Goal: Contribute content: Contribute content

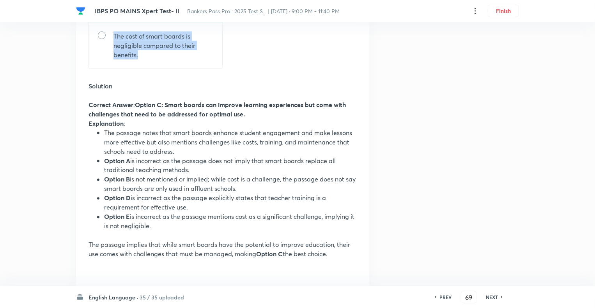
scroll to position [620, 0]
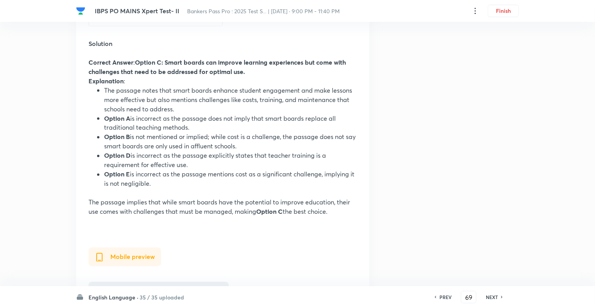
click at [525, 116] on div "IBPS PO MAINS Xpert Test- II Bankers Pass Pro : 2025 Test S... | Sep 5, 2025 · …" at bounding box center [297, 217] width 595 height 1600
click at [490, 298] on h6 "NEXT" at bounding box center [492, 297] width 12 height 7
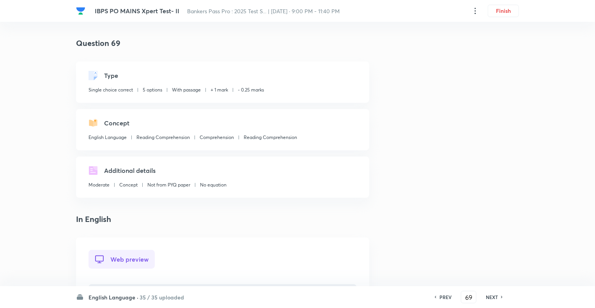
type input "70"
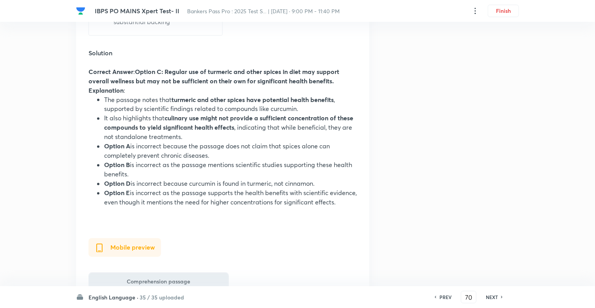
scroll to position [639, 0]
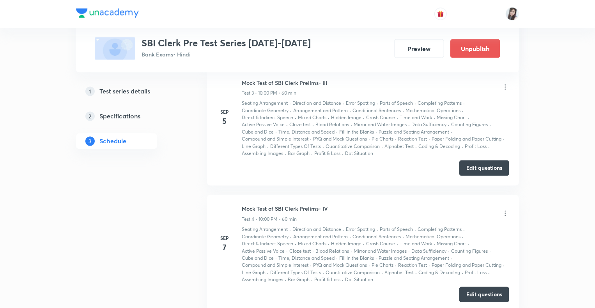
scroll to position [615, 0]
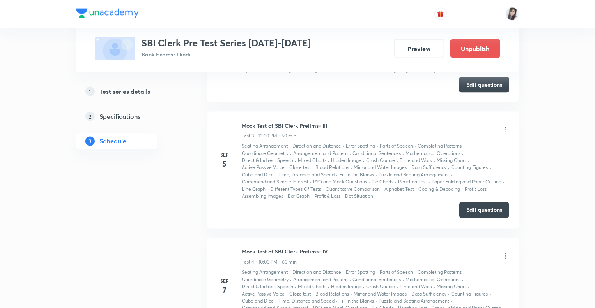
click at [478, 206] on button "Edit questions" at bounding box center [484, 211] width 50 height 16
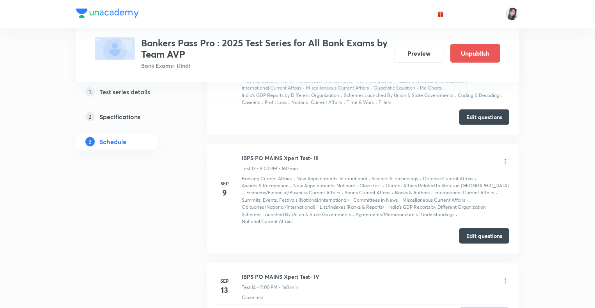
scroll to position [1697, 0]
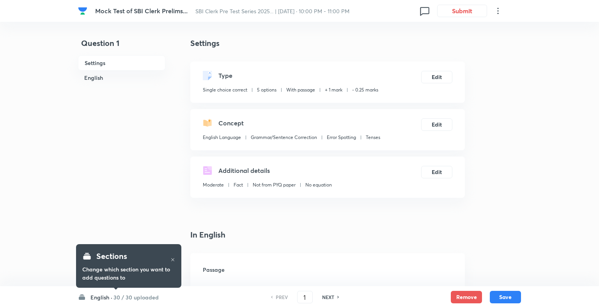
checkbox input "true"
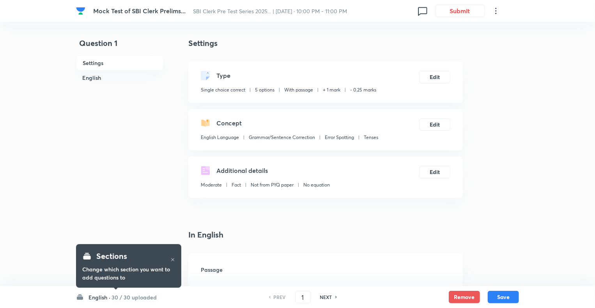
checkbox input "true"
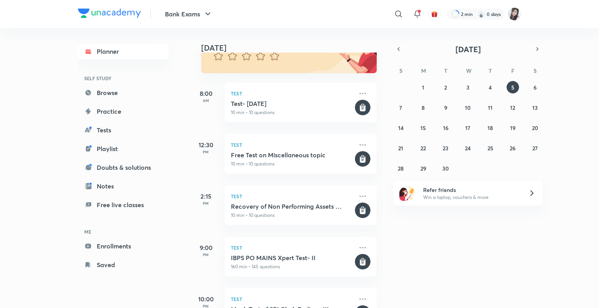
scroll to position [122, 0]
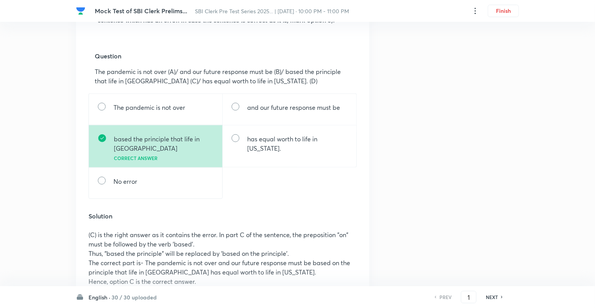
scroll to position [316, 0]
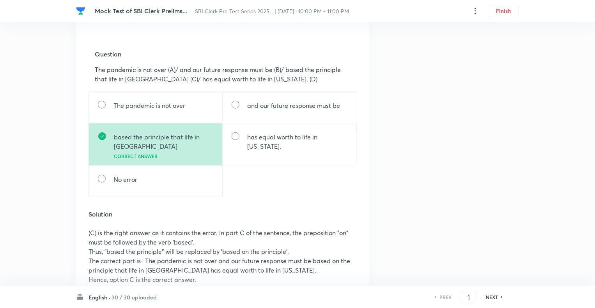
click at [488, 295] on h6 "NEXT" at bounding box center [492, 297] width 12 height 7
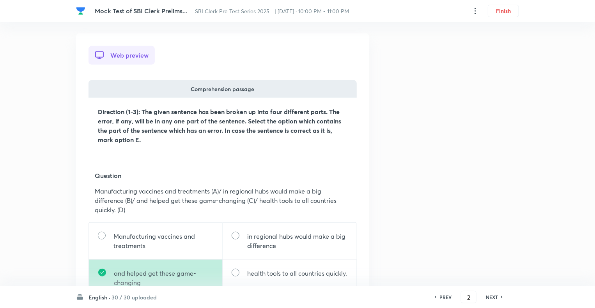
scroll to position [203, 0]
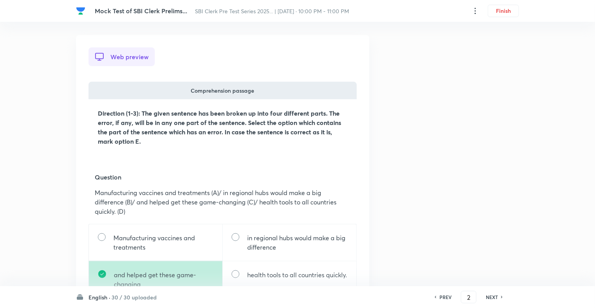
click at [492, 297] on h6 "NEXT" at bounding box center [492, 297] width 12 height 7
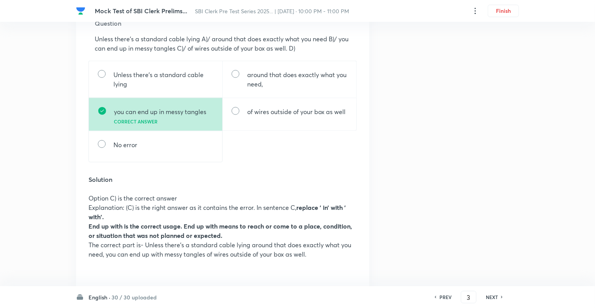
scroll to position [359, 0]
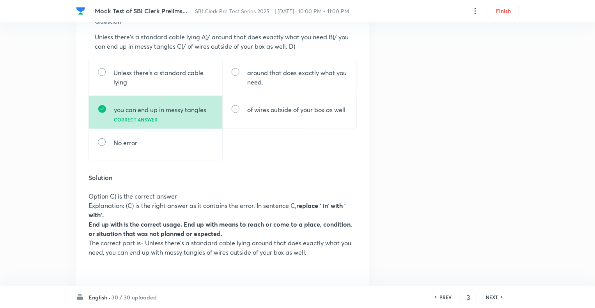
click at [492, 297] on h6 "NEXT" at bounding box center [492, 297] width 12 height 7
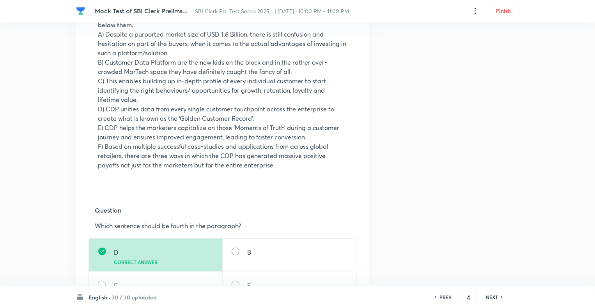
scroll to position [312, 0]
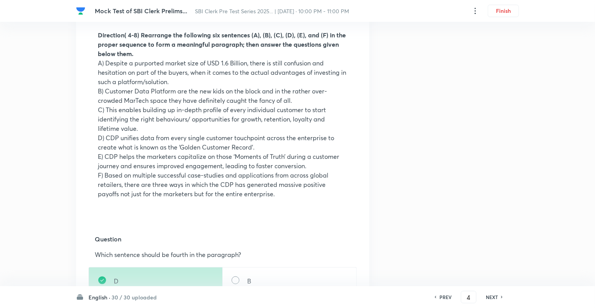
scroll to position [281, 0]
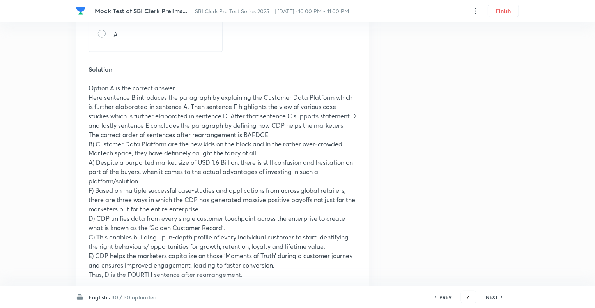
scroll to position [608, 0]
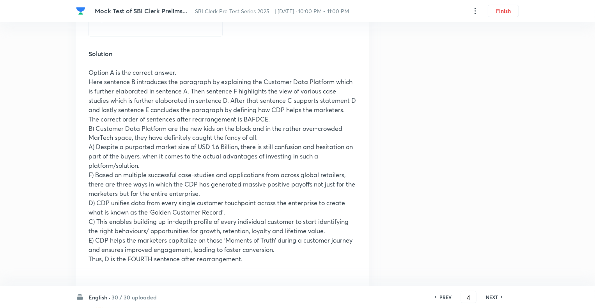
click at [49, 125] on div "Mock Test of SBI Clerk Prelims... SBI Clerk Pre Test Series 2025... | Sep 5, 20…" at bounding box center [297, 251] width 595 height 1644
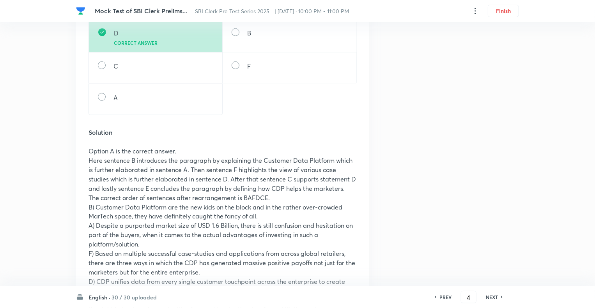
scroll to position [514, 0]
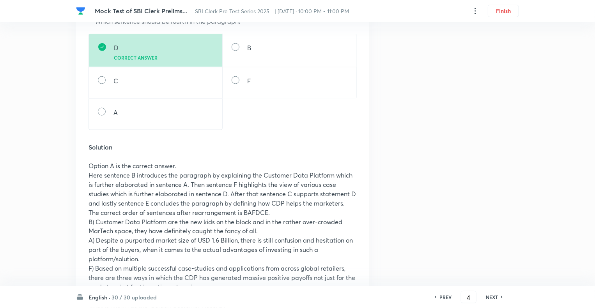
click at [489, 298] on h6 "NEXT" at bounding box center [492, 297] width 12 height 7
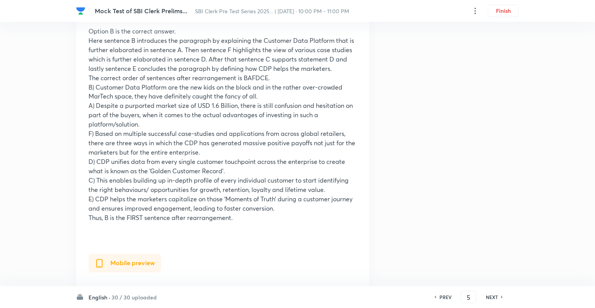
scroll to position [717, 0]
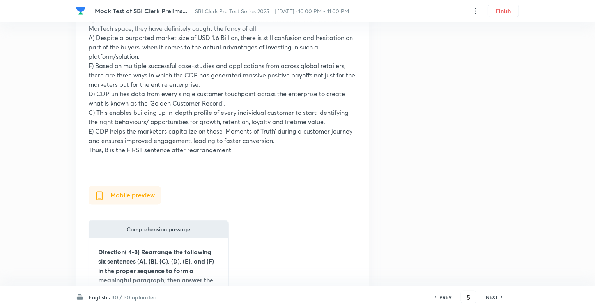
click at [489, 298] on h6 "NEXT" at bounding box center [492, 297] width 12 height 7
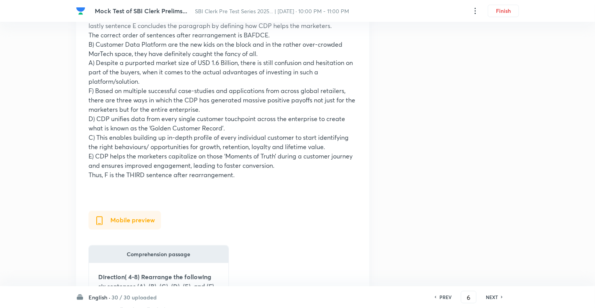
scroll to position [686, 0]
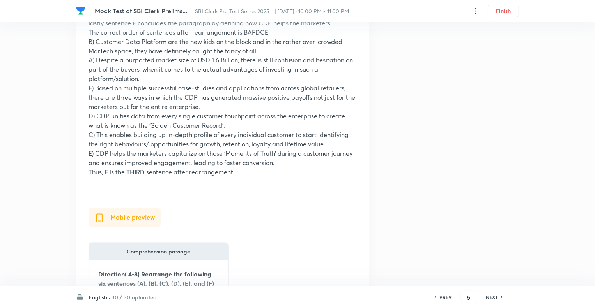
click at [489, 298] on h6 "NEXT" at bounding box center [492, 297] width 12 height 7
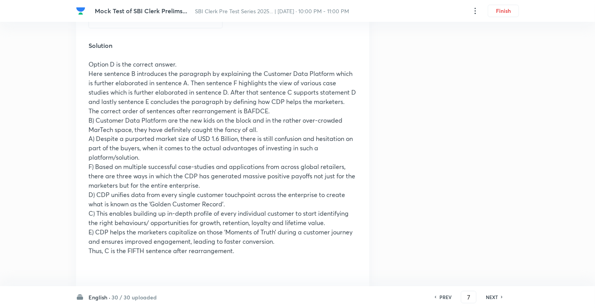
scroll to position [608, 0]
click at [489, 298] on h6 "NEXT" at bounding box center [492, 297] width 12 height 7
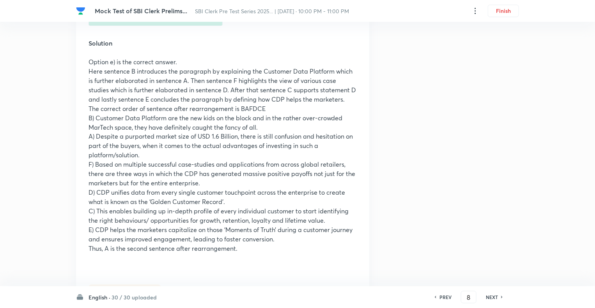
scroll to position [624, 0]
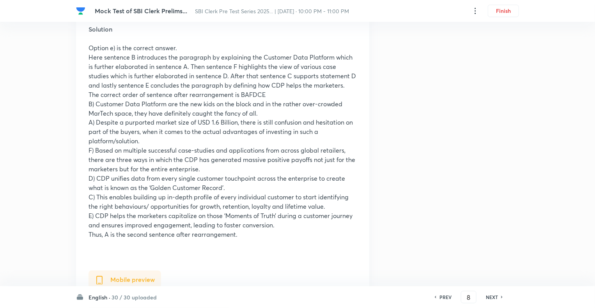
click at [445, 298] on h6 "PREV" at bounding box center [445, 297] width 12 height 7
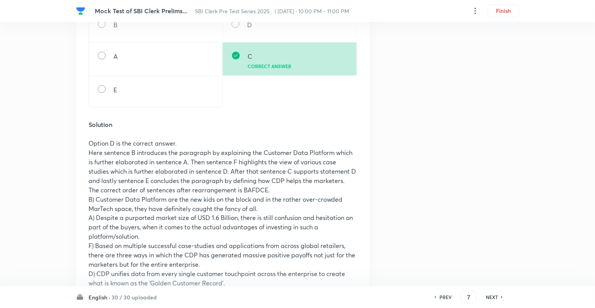
scroll to position [530, 0]
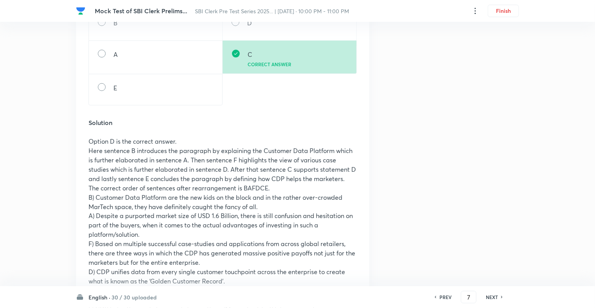
click at [445, 298] on h6 "PREV" at bounding box center [445, 297] width 12 height 7
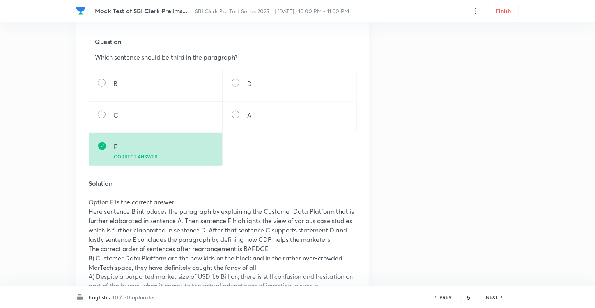
scroll to position [499, 0]
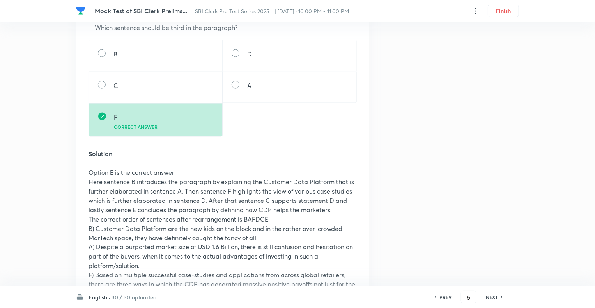
click at [445, 298] on h6 "PREV" at bounding box center [445, 297] width 12 height 7
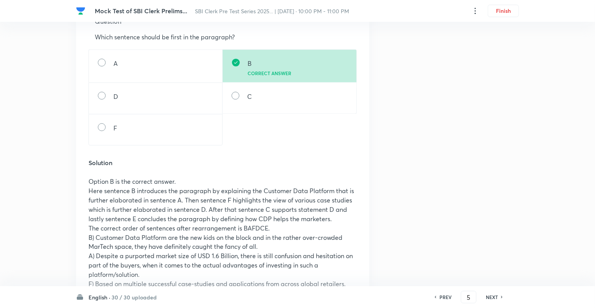
scroll to position [0, 0]
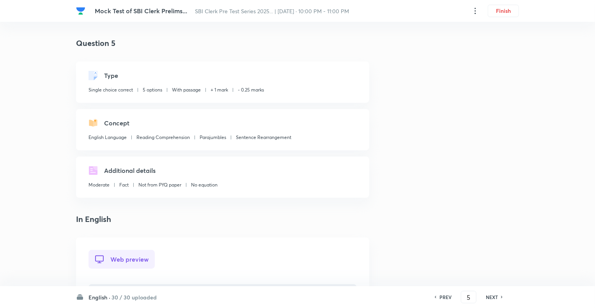
click at [491, 297] on h6 "NEXT" at bounding box center [492, 297] width 12 height 7
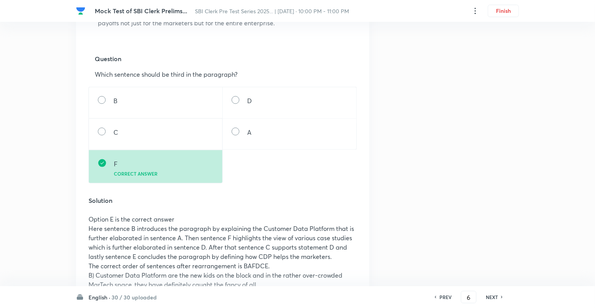
scroll to position [499, 0]
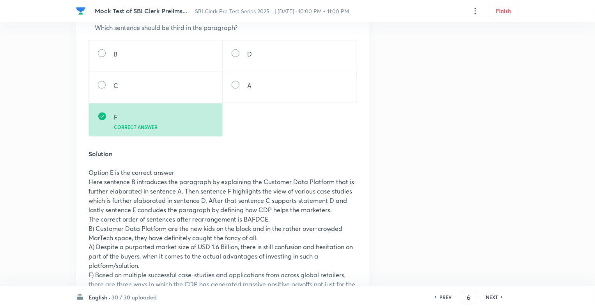
click at [443, 297] on h6 "PREV" at bounding box center [445, 297] width 12 height 7
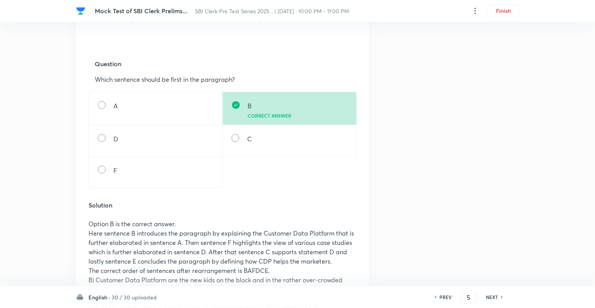
scroll to position [483, 0]
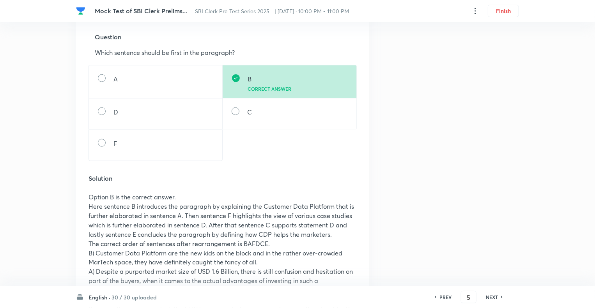
click at [443, 297] on h6 "PREV" at bounding box center [445, 297] width 12 height 7
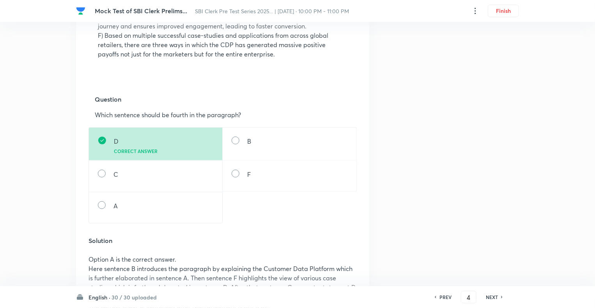
scroll to position [437, 0]
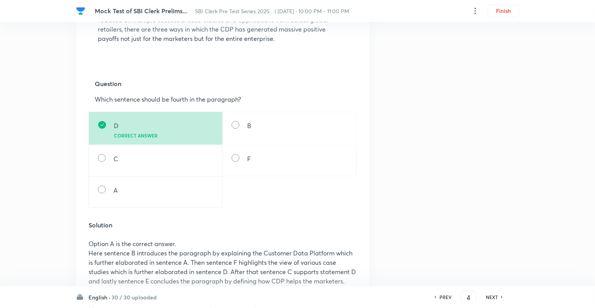
click at [491, 296] on h6 "NEXT" at bounding box center [492, 297] width 12 height 7
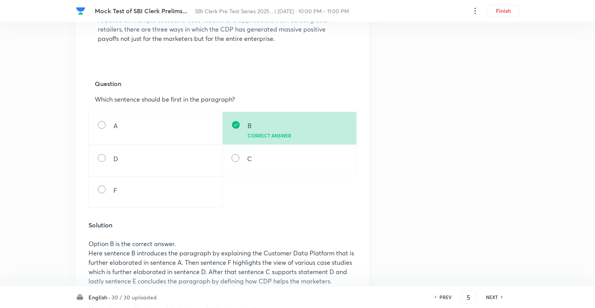
scroll to position [0, 0]
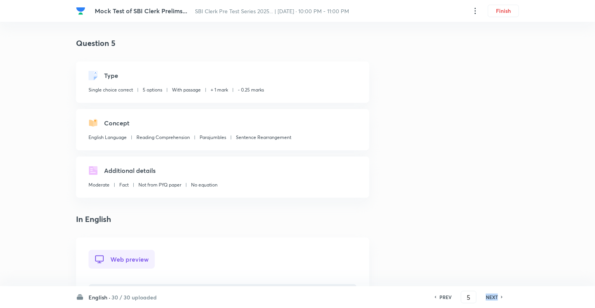
click at [491, 296] on h6 "NEXT" at bounding box center [492, 297] width 12 height 7
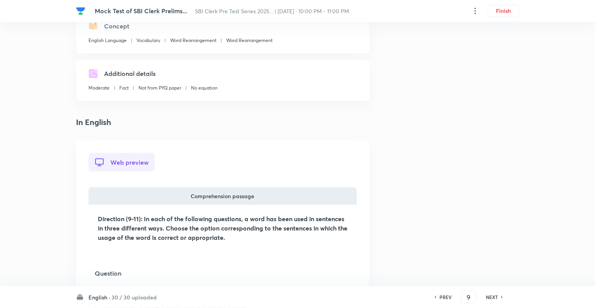
scroll to position [109, 0]
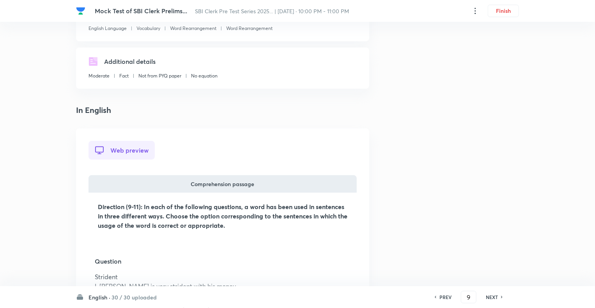
click at [438, 295] on div "PREV" at bounding box center [444, 297] width 21 height 7
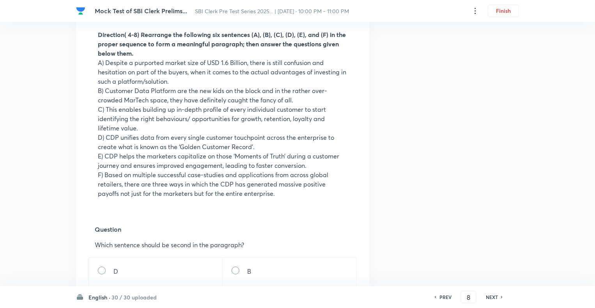
scroll to position [281, 0]
click at [486, 299] on h6 "NEXT" at bounding box center [492, 297] width 12 height 7
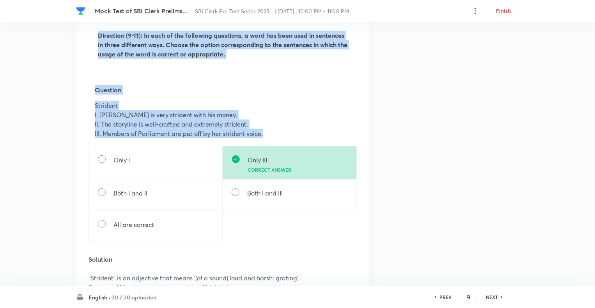
drag, startPoint x: 267, startPoint y: 140, endPoint x: 95, endPoint y: 36, distance: 200.6
click at [95, 36] on div "Web preview Comprehension passage Direction (9-11): In each of the following qu…" at bounding box center [222, 136] width 268 height 332
copy div "Direction (9-11): In each of the following questions, a word has been used in s…"
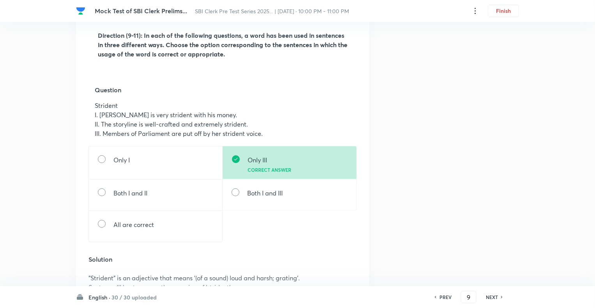
click at [455, 255] on div "Question 9 Type Single choice correct 5 options With passage + 1 mark - 0.25 ma…" at bounding box center [297, 284] width 443 height 1055
click at [455, 256] on div "Question 9 Type Single choice correct 5 options With passage + 1 mark - 0.25 ma…" at bounding box center [297, 284] width 443 height 1055
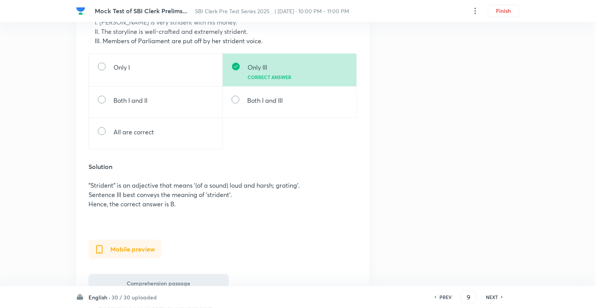
scroll to position [374, 0]
click at [484, 297] on div "NEXT" at bounding box center [493, 297] width 21 height 7
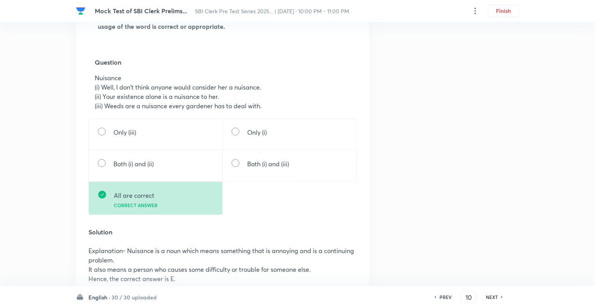
scroll to position [296, 0]
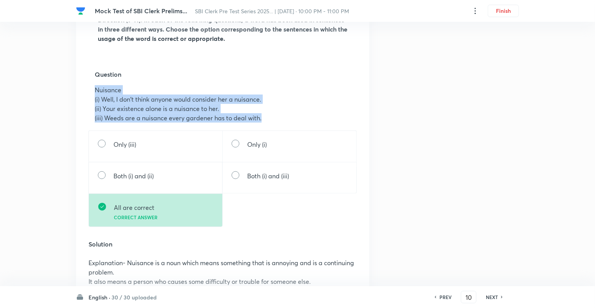
drag, startPoint x: 267, startPoint y: 127, endPoint x: 77, endPoint y: 94, distance: 193.4
copy div "Nuisance (i) Well, I don't think anyone would consider her a nuisance. (ii) You…"
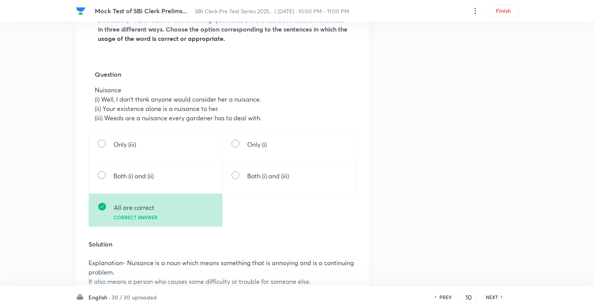
click at [474, 247] on div "Question 10 Type Single choice correct 5 options With passage + 1 mark - 0.25 m…" at bounding box center [297, 273] width 443 height 1065
click at [491, 297] on h6 "NEXT" at bounding box center [492, 297] width 12 height 7
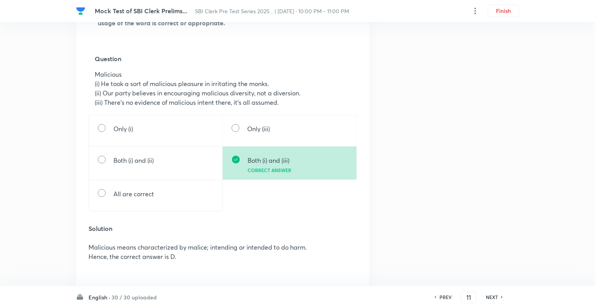
scroll to position [327, 0]
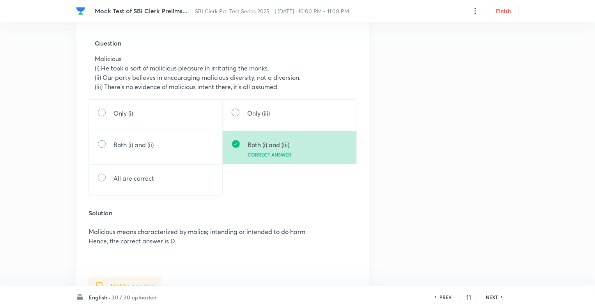
click at [286, 92] on p "(iii) There's no evidence of malicious intent there, it's all assumed." at bounding box center [223, 86] width 256 height 9
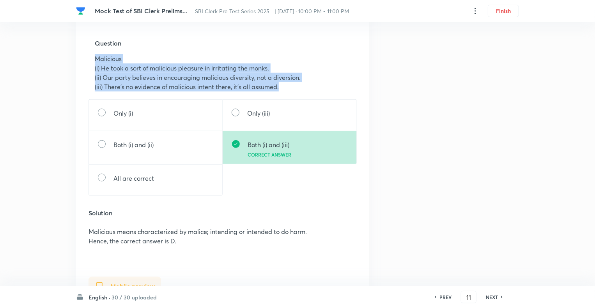
drag, startPoint x: 286, startPoint y: 93, endPoint x: 87, endPoint y: 65, distance: 201.5
click at [87, 65] on div "Web preview Comprehension passage Direction (9-11): In each of the following qu…" at bounding box center [222, 308] width 293 height 796
copy div "Malicious (i) He took a sort of malicious pleasure in irritating the monks. (ii…"
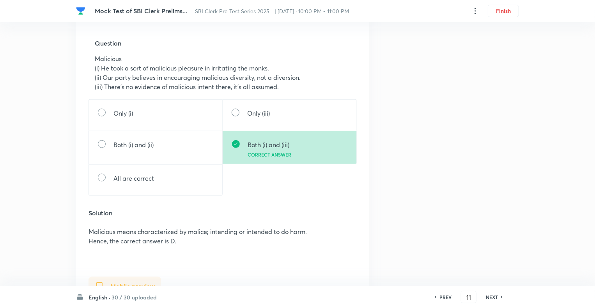
click at [463, 154] on div "Question 11 Type Single choice correct 5 options With passage + 1 mark - 0.25 m…" at bounding box center [297, 223] width 443 height 1027
click at [490, 297] on h6 "NEXT" at bounding box center [492, 297] width 12 height 7
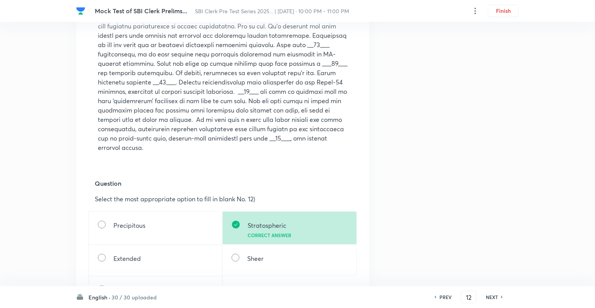
scroll to position [0, 0]
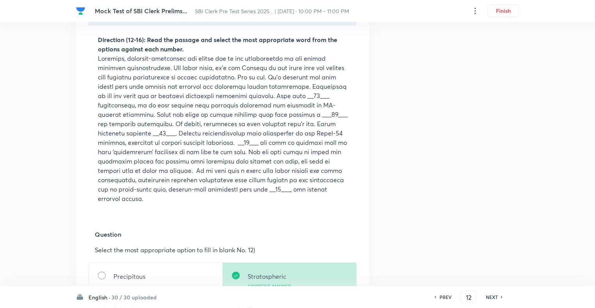
scroll to position [281, 0]
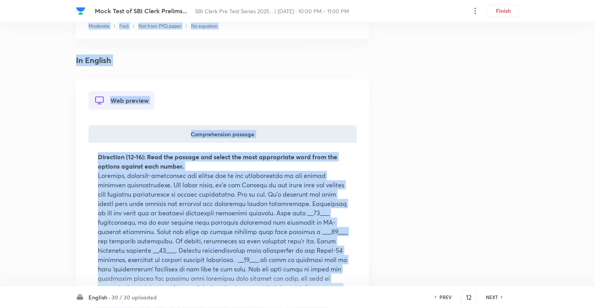
scroll to position [157, 0]
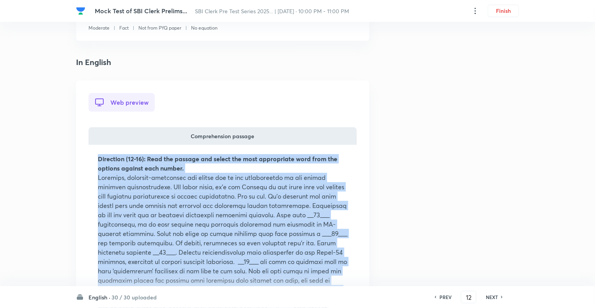
drag, startPoint x: 147, startPoint y: 187, endPoint x: 94, endPoint y: 159, distance: 60.3
copy div "Direction (12-16): Read the passage and select the most appropriate word from t…"
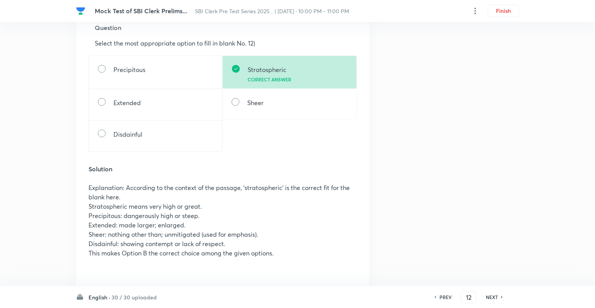
scroll to position [484, 0]
click at [489, 297] on h6 "NEXT" at bounding box center [492, 297] width 12 height 7
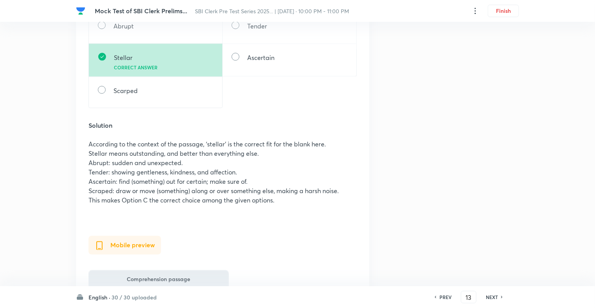
scroll to position [546, 0]
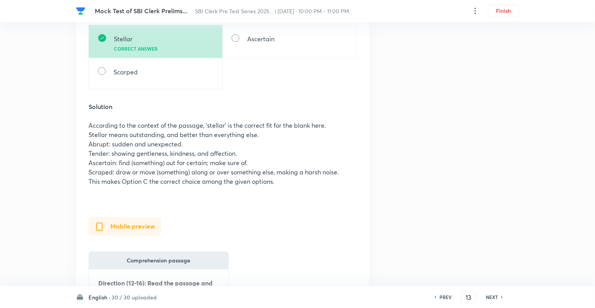
click at [489, 297] on h6 "NEXT" at bounding box center [492, 297] width 12 height 7
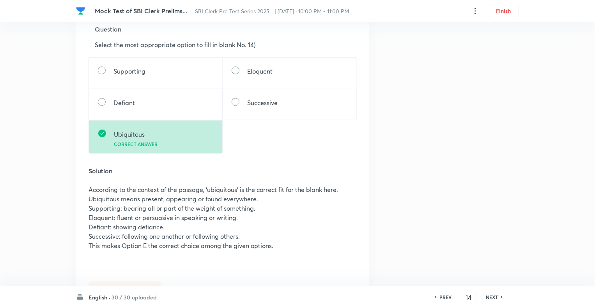
scroll to position [483, 0]
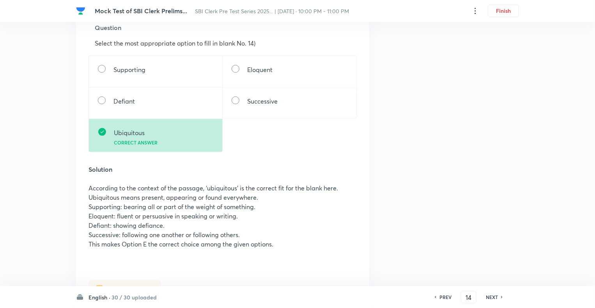
click at [489, 297] on h6 "NEXT" at bounding box center [492, 297] width 12 height 7
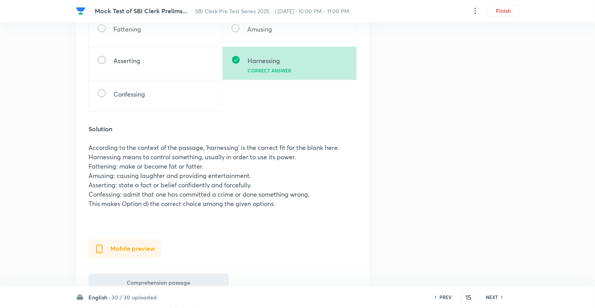
scroll to position [530, 0]
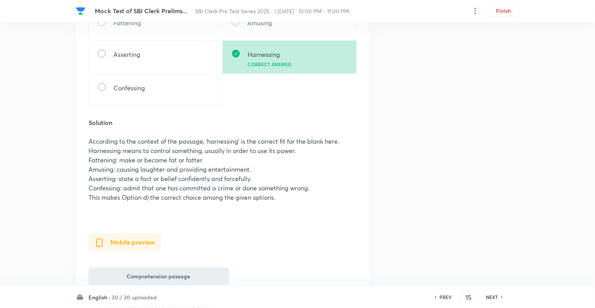
click at [489, 297] on h6 "NEXT" at bounding box center [492, 297] width 12 height 7
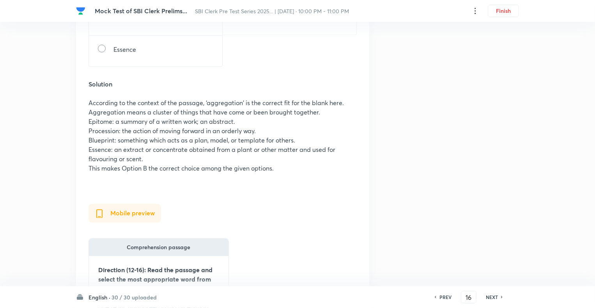
scroll to position [468, 0]
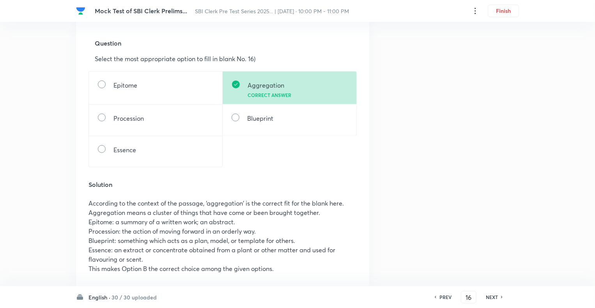
click at [489, 297] on h6 "NEXT" at bounding box center [492, 297] width 12 height 7
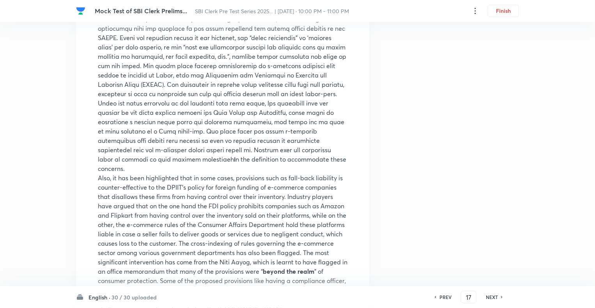
scroll to position [437, 0]
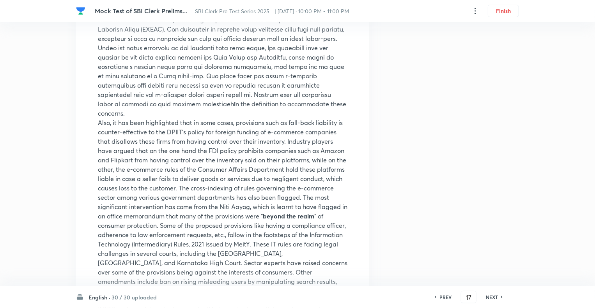
click at [489, 297] on h6 "NEXT" at bounding box center [492, 297] width 12 height 7
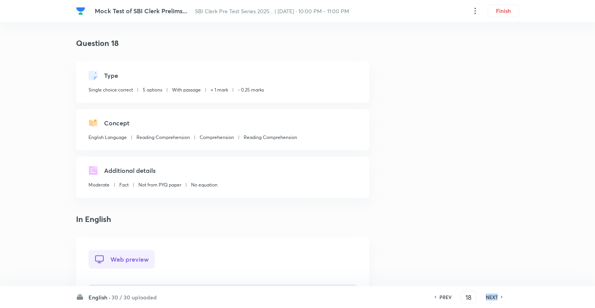
click at [489, 297] on h6 "NEXT" at bounding box center [492, 297] width 12 height 7
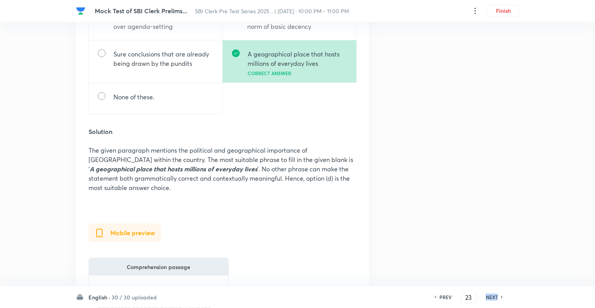
scroll to position [483, 0]
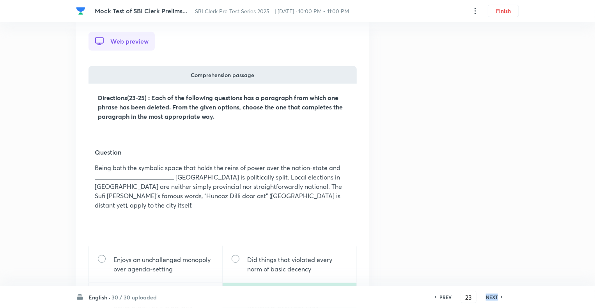
click at [489, 297] on h6 "NEXT" at bounding box center [492, 297] width 12 height 7
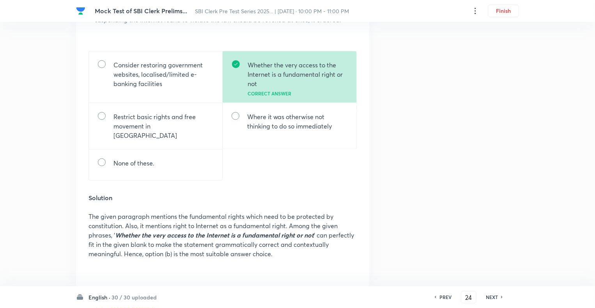
scroll to position [405, 0]
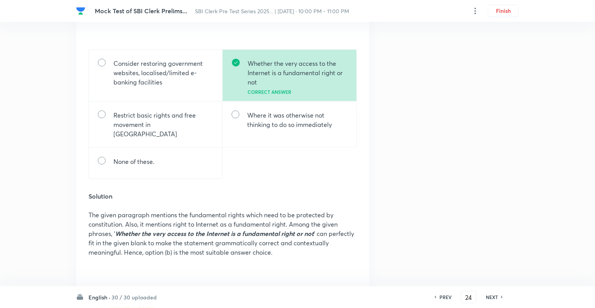
click at [489, 297] on h6 "NEXT" at bounding box center [492, 297] width 12 height 7
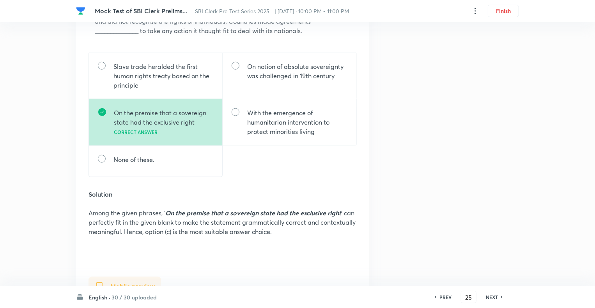
scroll to position [390, 0]
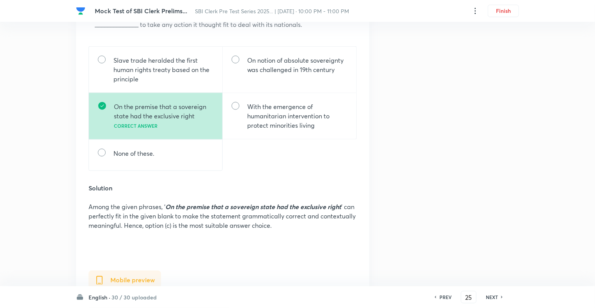
click at [489, 297] on h6 "NEXT" at bounding box center [492, 297] width 12 height 7
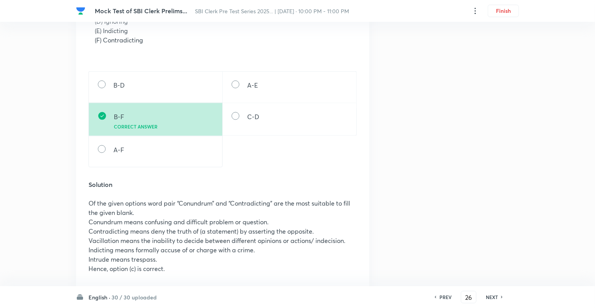
scroll to position [483, 0]
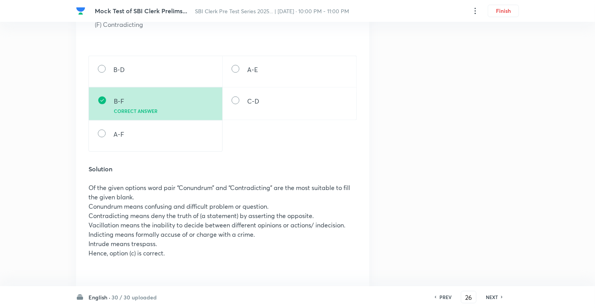
click at [489, 297] on h6 "NEXT" at bounding box center [492, 297] width 12 height 7
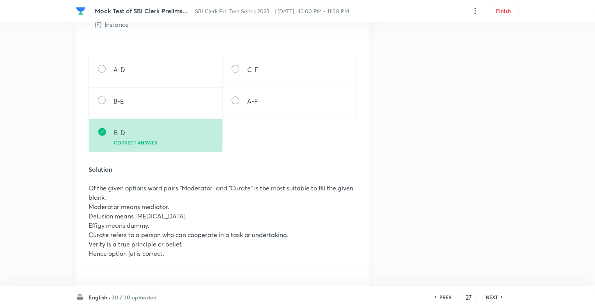
click at [489, 297] on h6 "NEXT" at bounding box center [492, 297] width 12 height 7
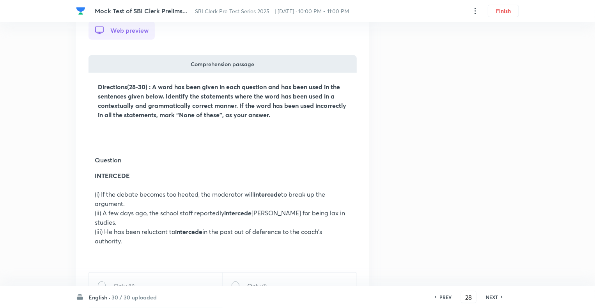
scroll to position [163, 0]
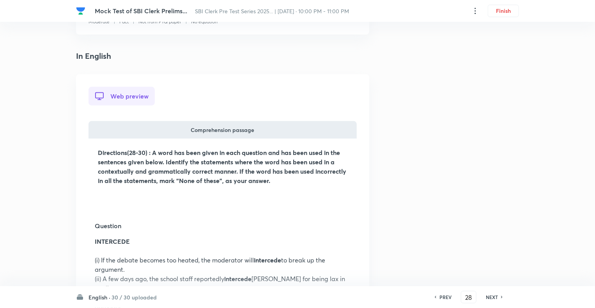
drag, startPoint x: 122, startPoint y: 152, endPoint x: 86, endPoint y: 140, distance: 37.5
copy div "Directions(28-30) : A word has been given in each question and has been used in…"
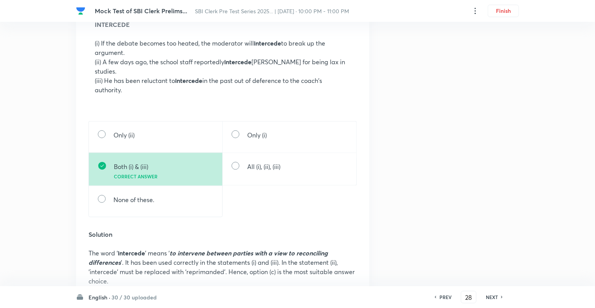
scroll to position [397, 0]
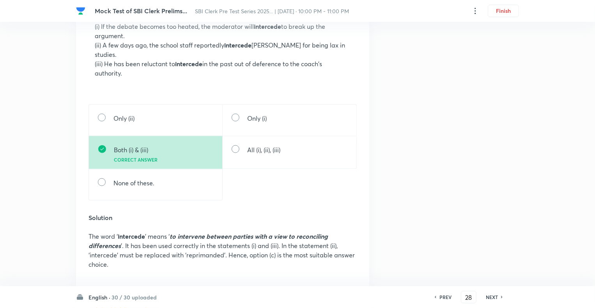
click at [495, 300] on h6 "NEXT" at bounding box center [492, 297] width 12 height 7
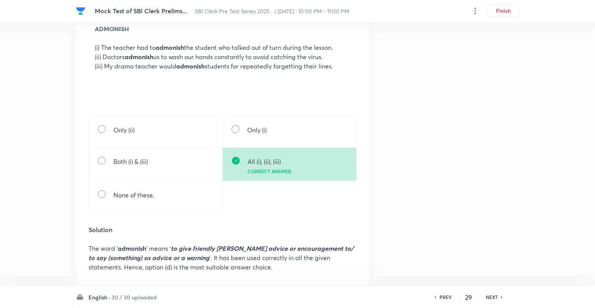
scroll to position [359, 0]
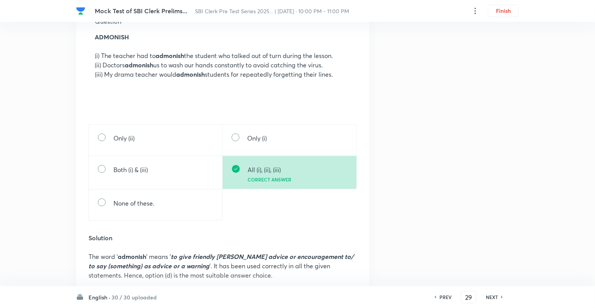
drag, startPoint x: 343, startPoint y: 83, endPoint x: 86, endPoint y: 34, distance: 262.1
copy div "ADMONISH (i) The teacher had to admonish the student who talked out of turn dur…"
click at [493, 297] on h6 "NEXT" at bounding box center [492, 297] width 12 height 7
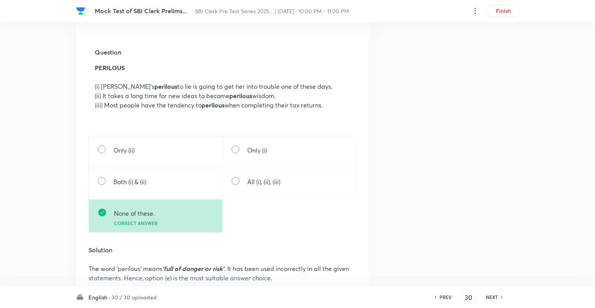
scroll to position [327, 0]
drag, startPoint x: 331, startPoint y: 114, endPoint x: 89, endPoint y: 73, distance: 245.2
click at [89, 73] on div "Question PERILOUS (i) Jill’s perilous to lie is going to get her into trouble o…" at bounding box center [222, 88] width 268 height 97
copy div "PERILOUS (i) Jill’s perilous to lie is going to get her into trouble one of the…"
click at [421, 222] on div "Question 30 Type Single choice correct 5 options With passage + 1 mark - 0.25 m…" at bounding box center [297, 280] width 443 height 1140
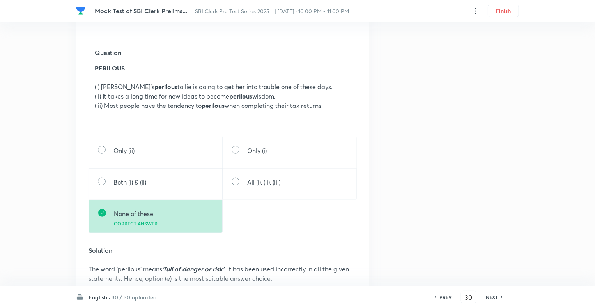
click at [445, 299] on h6 "PREV" at bounding box center [445, 297] width 12 height 7
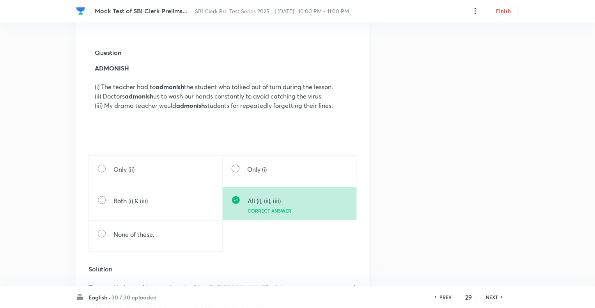
scroll to position [0, 0]
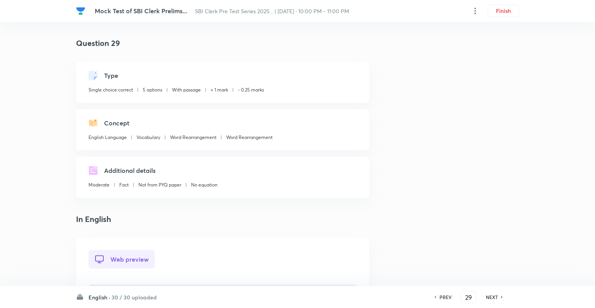
click at [445, 299] on h6 "PREV" at bounding box center [445, 297] width 12 height 7
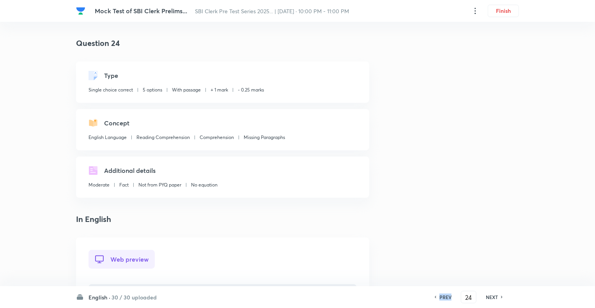
click at [445, 299] on h6 "PREV" at bounding box center [445, 297] width 12 height 7
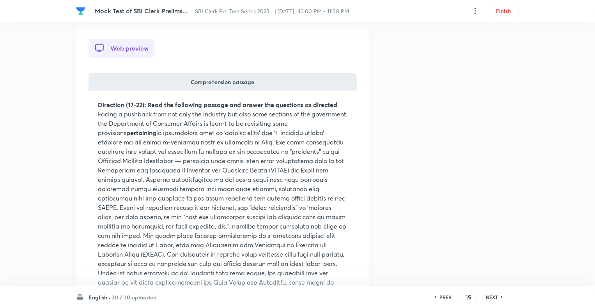
scroll to position [234, 0]
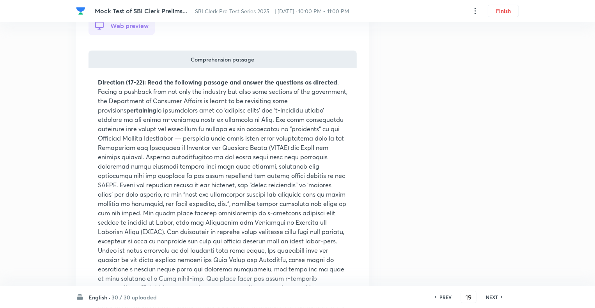
click at [445, 299] on h6 "PREV" at bounding box center [445, 297] width 12 height 7
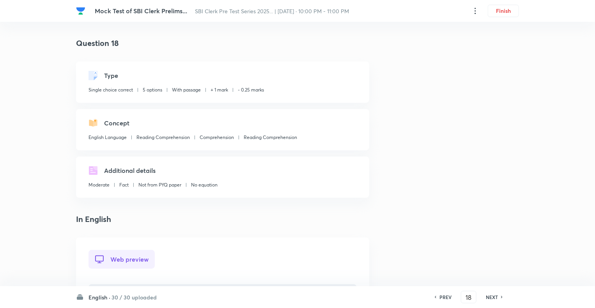
click at [445, 299] on h6 "PREV" at bounding box center [445, 297] width 12 height 7
drag, startPoint x: 135, startPoint y: 189, endPoint x: 89, endPoint y: 252, distance: 77.6
copy div "Web preview Comprehension passage Direction (17-22): Read the following passage…"
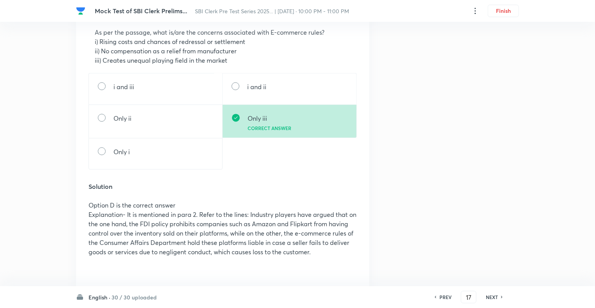
scroll to position [779, 0]
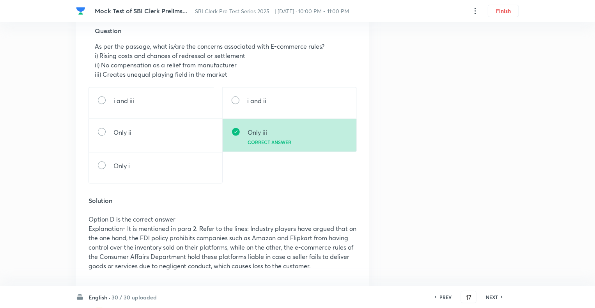
click at [439, 215] on div "Question 17 Type Single choice correct 5 options With passage + 1 mark - 0.25 m…" at bounding box center [297, 57] width 443 height 1598
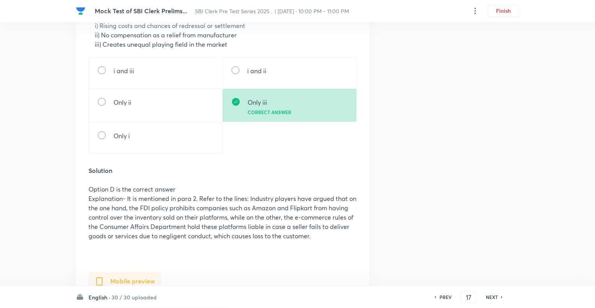
scroll to position [811, 0]
click at [486, 297] on h6 "NEXT" at bounding box center [492, 297] width 12 height 7
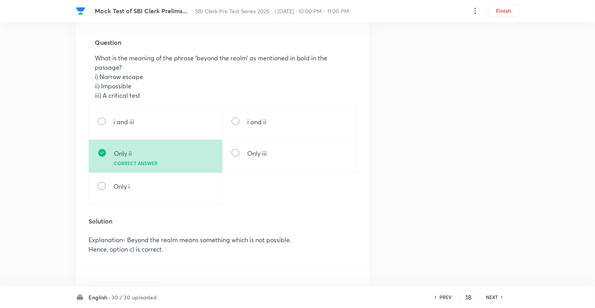
scroll to position [779, 0]
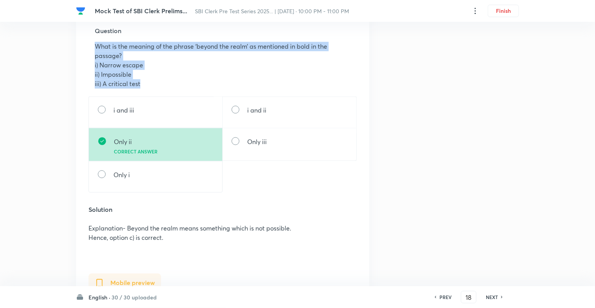
drag, startPoint x: 158, startPoint y: 91, endPoint x: 86, endPoint y: 45, distance: 86.1
click at [86, 45] on div "Web preview Comprehension passage Direction (17-22): Read the following passage…" at bounding box center [222, 75] width 293 height 1235
copy div "What is the meaning of the phrase ‘beyond the realm’ as mentioned in bold in th…"
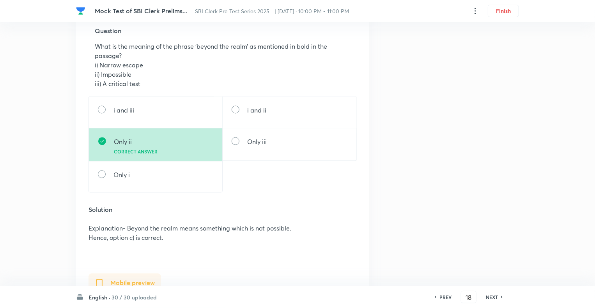
click at [448, 299] on h6 "PREV" at bounding box center [445, 297] width 12 height 7
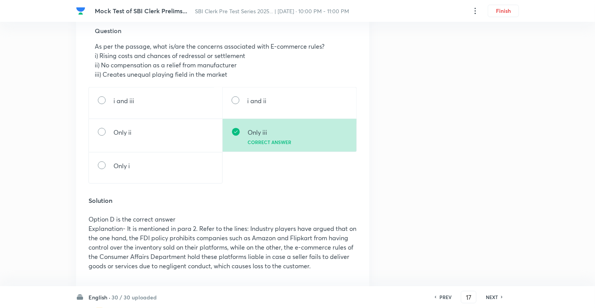
scroll to position [0, 0]
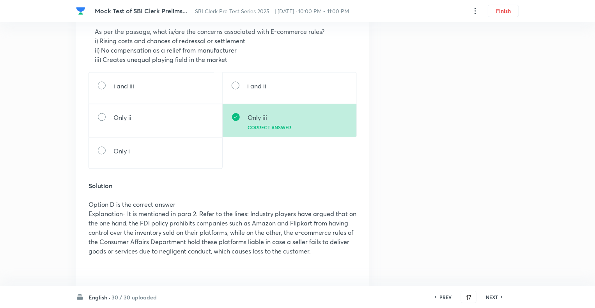
scroll to position [795, 0]
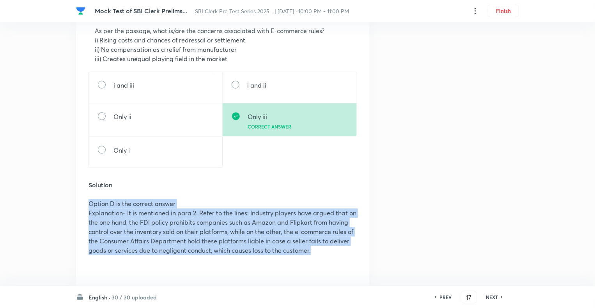
drag, startPoint x: 320, startPoint y: 260, endPoint x: 80, endPoint y: 210, distance: 245.2
click at [80, 210] on div "Web preview Comprehension passage Direction (17-22): Read the following passage…" at bounding box center [222, 126] width 293 height 1366
copy div "Option D is the correct answer Explanation- It is mentioned in para 2. Refer to…"
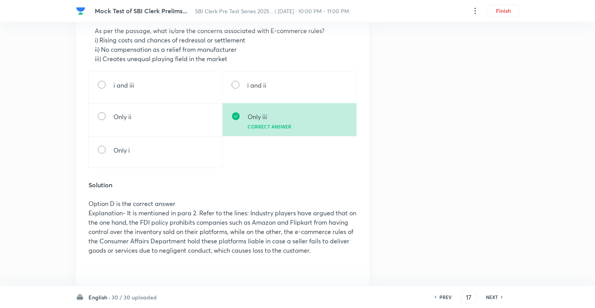
click at [491, 298] on h6 "NEXT" at bounding box center [492, 297] width 12 height 7
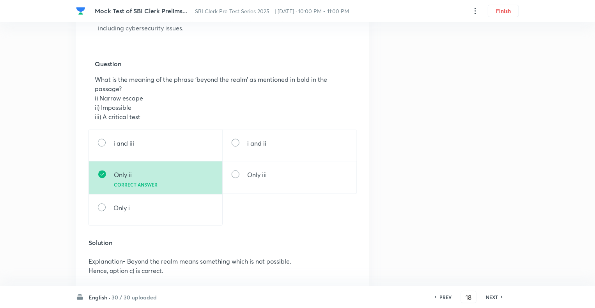
scroll to position [748, 0]
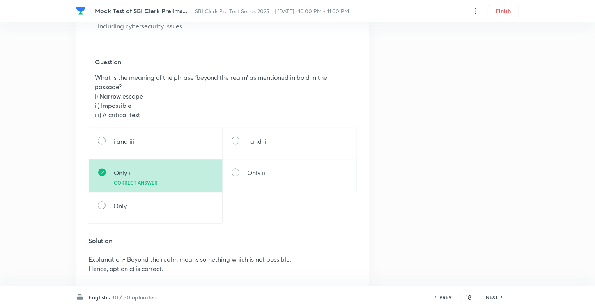
click at [491, 298] on h6 "NEXT" at bounding box center [492, 297] width 12 height 7
type input "19"
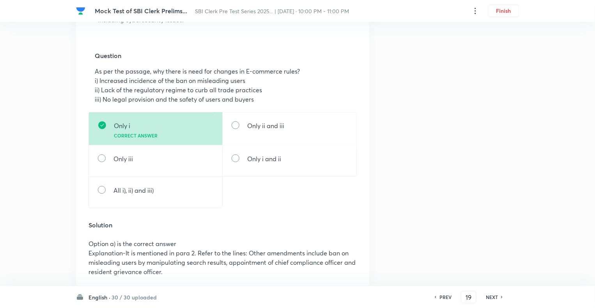
scroll to position [764, 0]
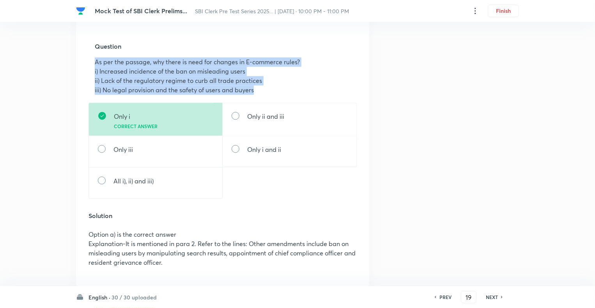
drag, startPoint x: 265, startPoint y: 100, endPoint x: 80, endPoint y: 68, distance: 187.9
click at [80, 68] on div "Web preview Comprehension passage Direction (17-22): Read the following passage…" at bounding box center [222, 119] width 293 height 1291
drag, startPoint x: 171, startPoint y: 273, endPoint x: 72, endPoint y: 243, distance: 104.3
click at [72, 243] on div "Mock Test of SBI Clerk Prelims... SBI Clerk Pre Test Series 2025... | Sep 5, 20…" at bounding box center [297, 35] width 595 height 1523
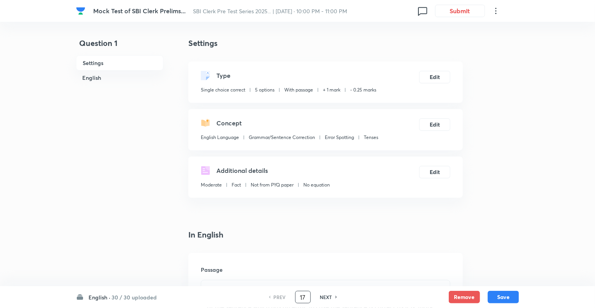
type input "17"
checkbox input "false"
checkbox input "true"
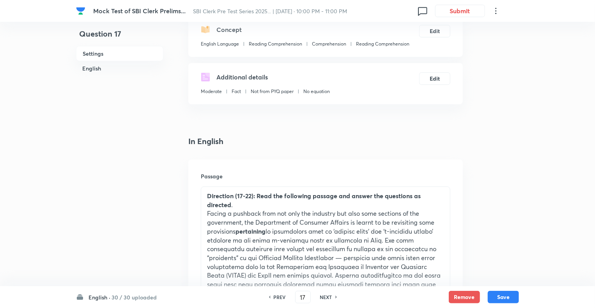
scroll to position [187, 0]
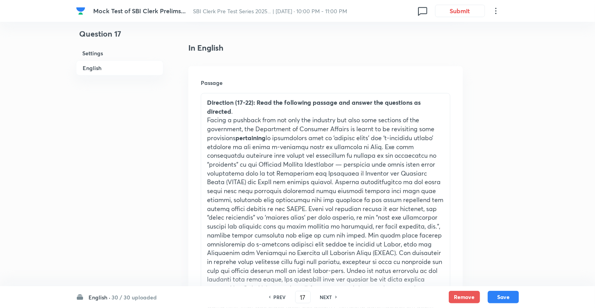
click at [260, 143] on p "Facing a pushback from not only the industry but also some sections of the gove…" at bounding box center [325, 226] width 237 height 221
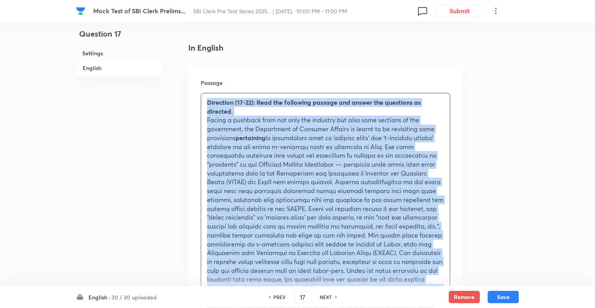
copy div "Loremipsu (93-54): Dolo sit ametconse adipisc eli seddoe tem incididun ut labor…"
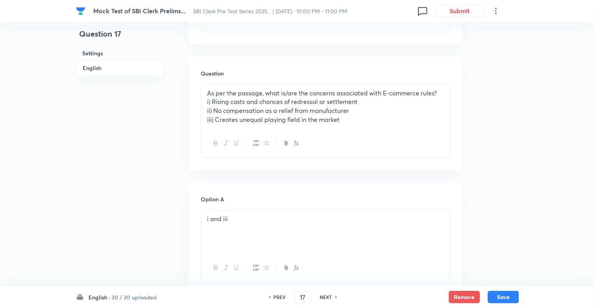
scroll to position [748, 0]
click at [364, 117] on p "iii) Creates unequal playing field in the market" at bounding box center [325, 119] width 237 height 9
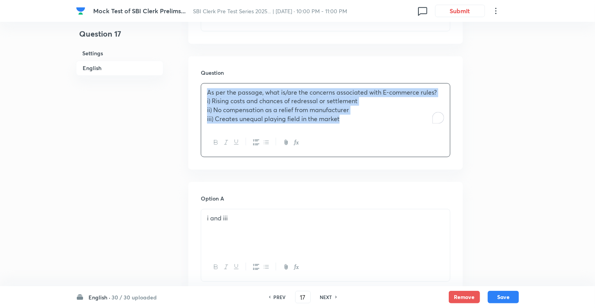
copy div "As per the passage, what is/are the concerns associated with E-commerce rules? …"
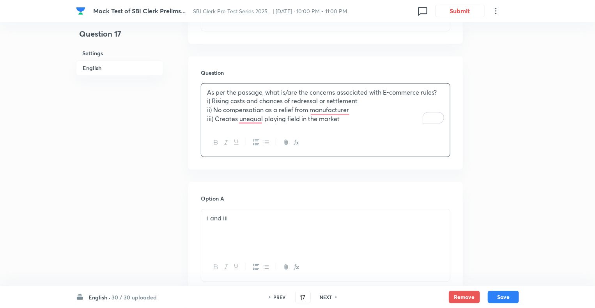
click at [324, 295] on h6 "NEXT" at bounding box center [326, 297] width 12 height 7
type input "18"
checkbox input "false"
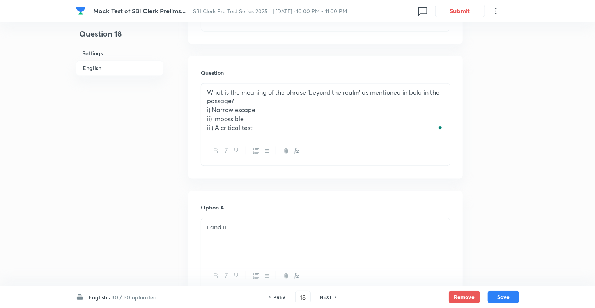
checkbox input "true"
click at [325, 295] on h6 "NEXT" at bounding box center [326, 297] width 12 height 7
type input "19"
checkbox input "false"
checkbox input "true"
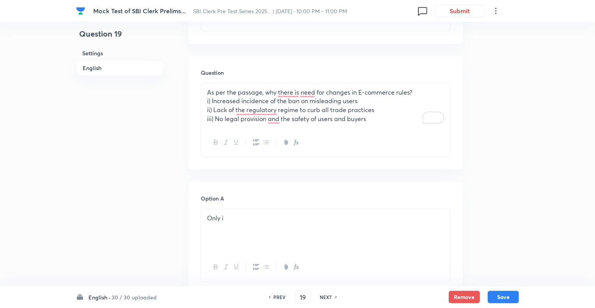
click at [323, 106] on p "ii) Lack of the regulatory regime to curb all trade practices" at bounding box center [325, 110] width 237 height 9
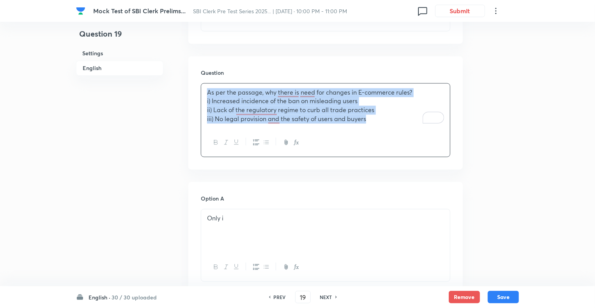
copy div "As per the passage, why there is need for changes in E-commerce rules? i) Incre…"
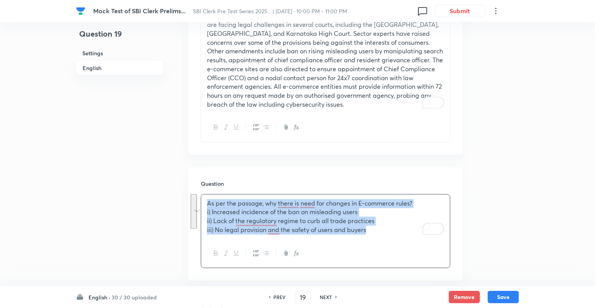
scroll to position [631, 0]
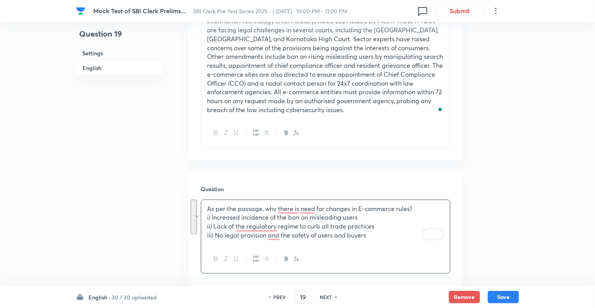
click at [324, 297] on h6 "NEXT" at bounding box center [326, 297] width 12 height 7
type input "20"
checkbox input "false"
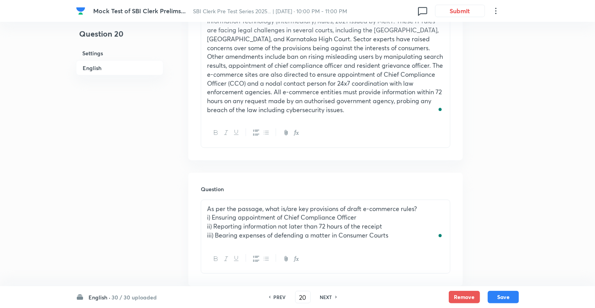
checkbox input "true"
click at [281, 220] on p "i) Ensuring appointment of Chief Compliance Officer" at bounding box center [325, 218] width 237 height 9
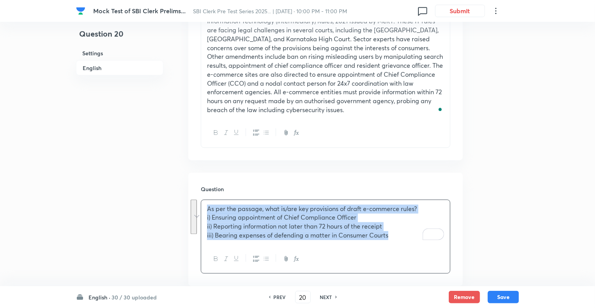
copy div "As per the passage, what is/are key provisions of draft e-commerce rules? i) En…"
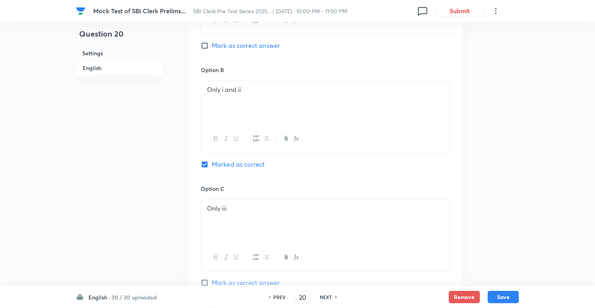
scroll to position [1002, 0]
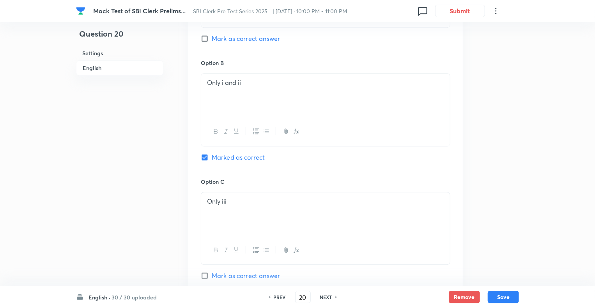
click at [324, 297] on h6 "NEXT" at bounding box center [326, 297] width 12 height 7
type input "21"
checkbox input "false"
checkbox input "true"
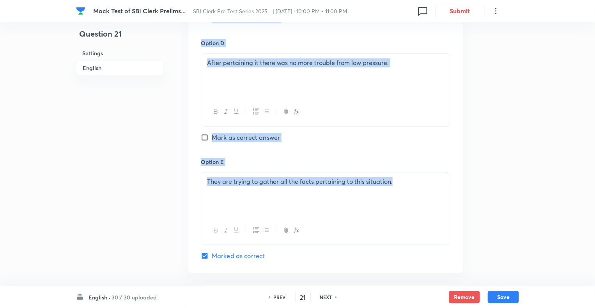
scroll to position [1264, 0]
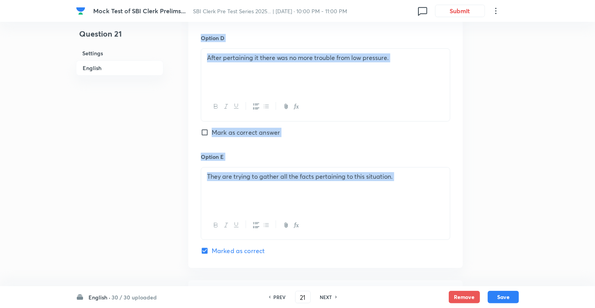
drag, startPoint x: 190, startPoint y: 94, endPoint x: 278, endPoint y: 219, distance: 152.8
copy div "Question Which of the following sentences used the word 'Pertaining' to convey …"
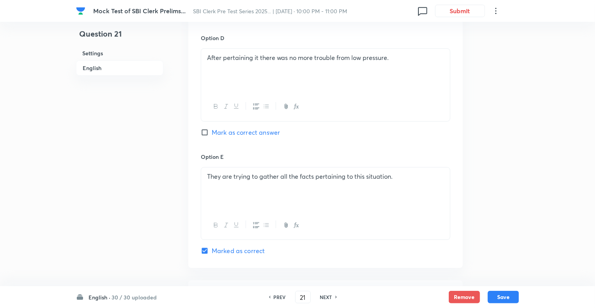
click at [323, 299] on h6 "NEXT" at bounding box center [326, 297] width 12 height 7
type input "22"
checkbox input "false"
checkbox input "true"
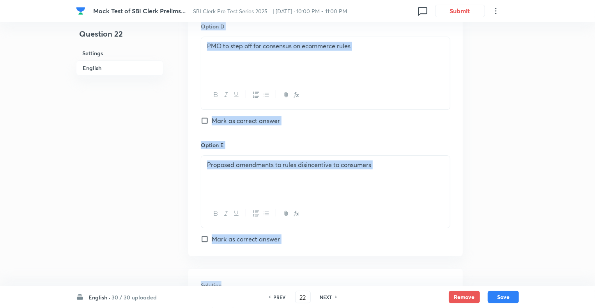
scroll to position [1361, 0]
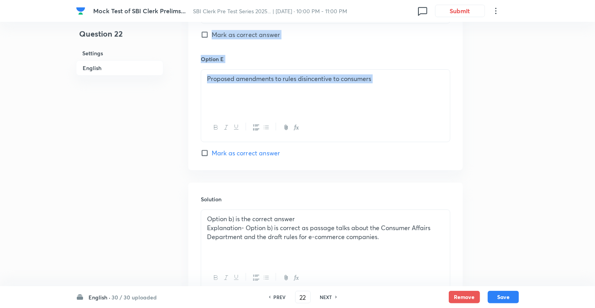
drag, startPoint x: 198, startPoint y: 203, endPoint x: 280, endPoint y: 123, distance: 114.1
copy div "Question Which of the following is the correct title of the passage? Option A G…"
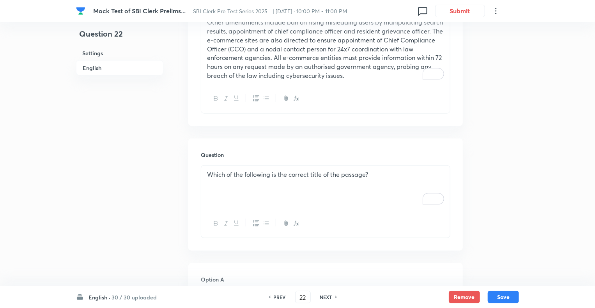
scroll to position [573, 0]
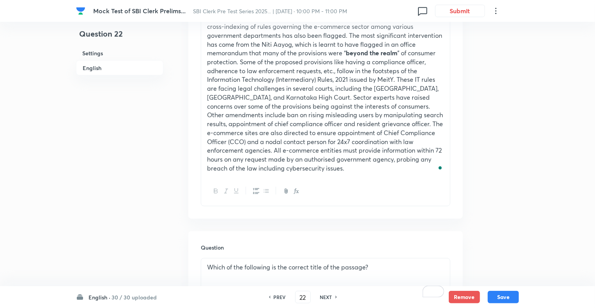
click at [320, 303] on div "PREV 22 ​ NEXT" at bounding box center [303, 297] width 101 height 12
click at [323, 297] on h6 "NEXT" at bounding box center [326, 297] width 12 height 7
type input "23"
checkbox input "false"
checkbox input "true"
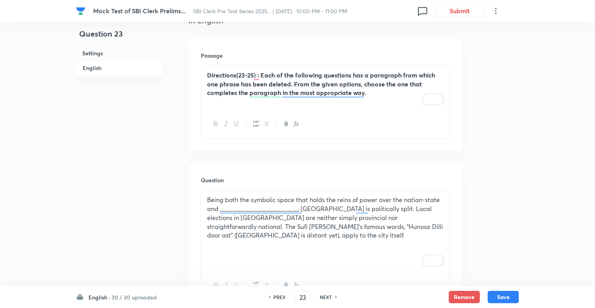
scroll to position [230, 0]
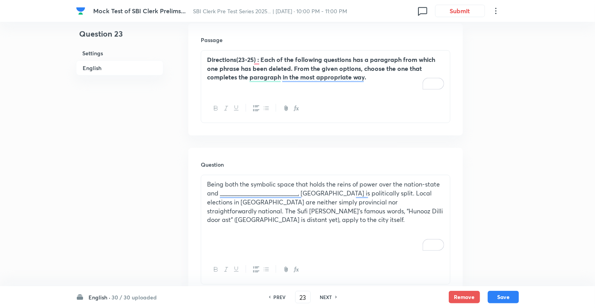
click at [386, 74] on p "Directions(23-25) : Each of the following questions has a paragraph from which …" at bounding box center [325, 68] width 237 height 27
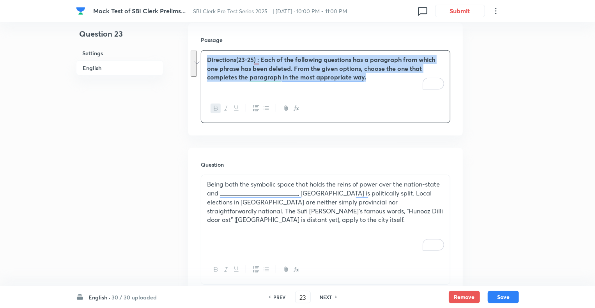
copy strong "Directions(23-25) : Each of the following questions has a paragraph from which …"
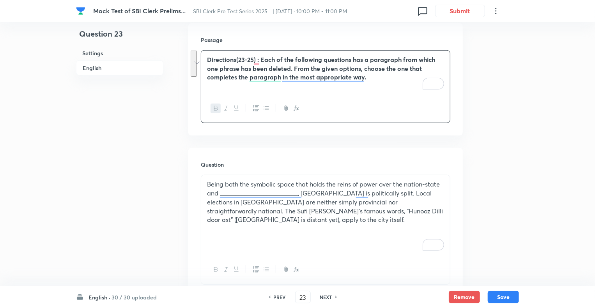
click at [204, 184] on div "Being both the symbolic space that holds the reins of power over the nation-sta…" at bounding box center [325, 215] width 249 height 80
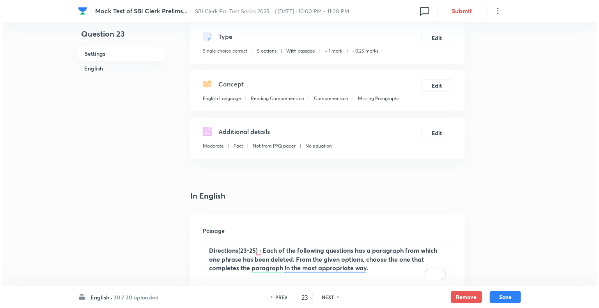
scroll to position [36, 0]
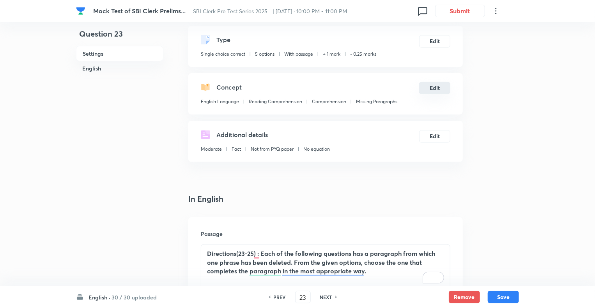
click at [438, 89] on button "Edit" at bounding box center [434, 88] width 31 height 12
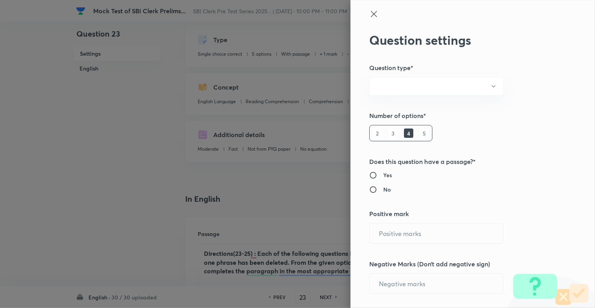
radio input "true"
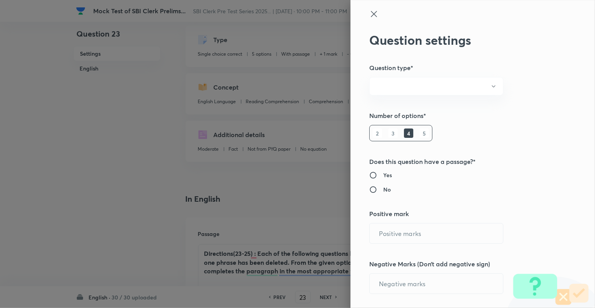
radio input "true"
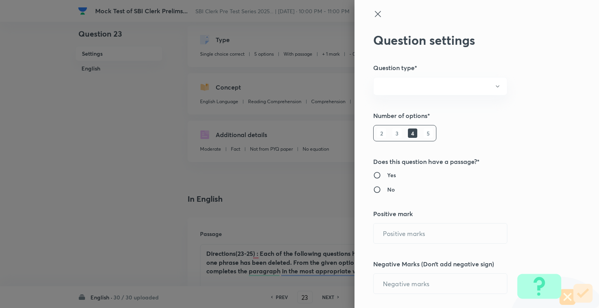
type input "1"
type input "0.25"
type input "English Language"
type input "Reading Comprehension"
type input "Comprehension"
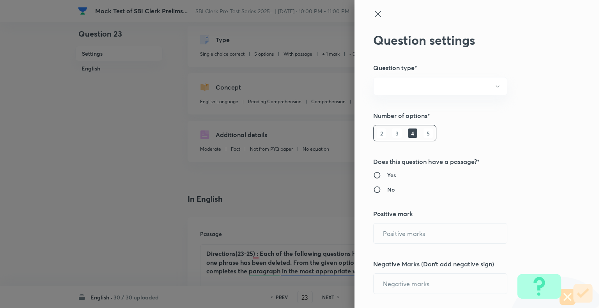
type input "Missing Paragraphs"
click at [373, 191] on input "No" at bounding box center [380, 190] width 14 height 8
radio input "true"
radio input "false"
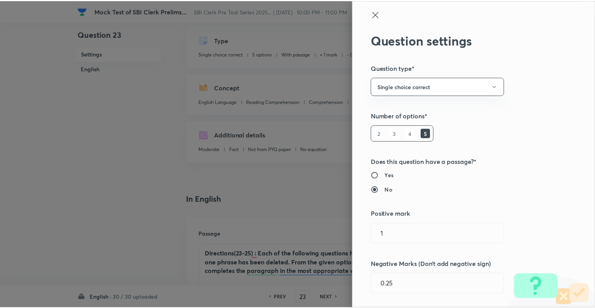
scroll to position [753, 0]
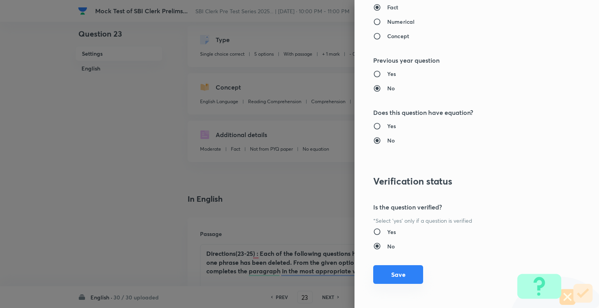
click at [403, 272] on button "Save" at bounding box center [398, 274] width 50 height 19
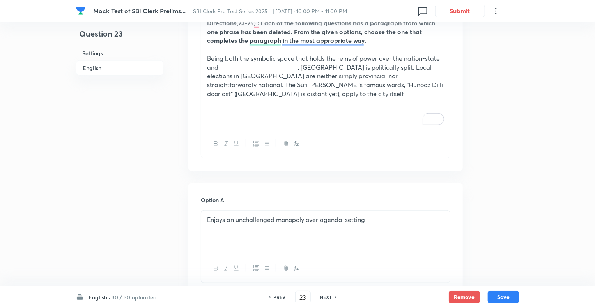
scroll to position [316, 0]
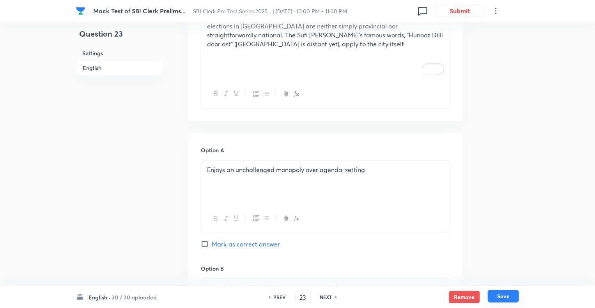
click at [495, 294] on button "Save" at bounding box center [503, 296] width 31 height 12
type input "24"
checkbox input "false"
checkbox input "true"
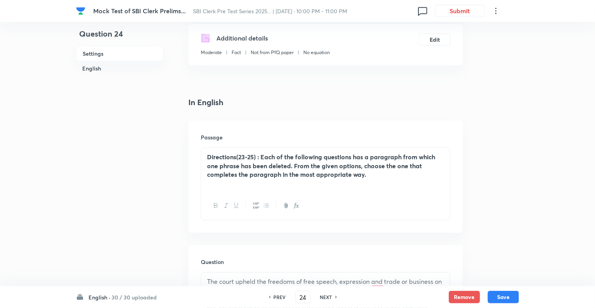
scroll to position [130, 0]
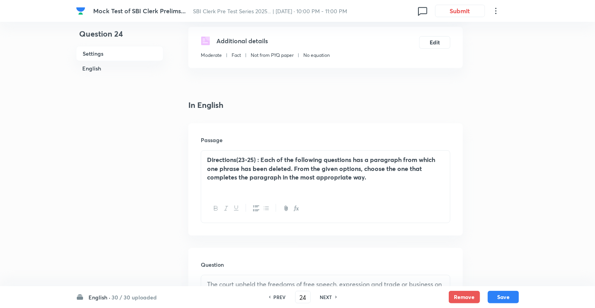
click at [357, 184] on div "Directions(23-25) : Each of the following questions has a paragraph from which …" at bounding box center [325, 173] width 249 height 44
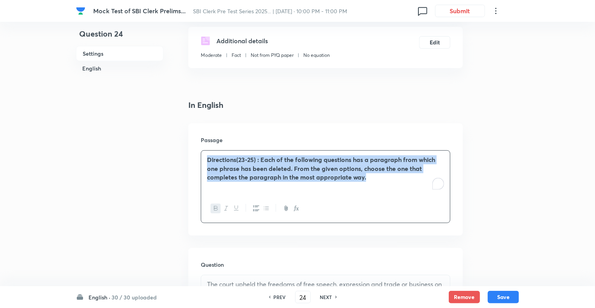
copy strong "Directions(23-25) : Each of the following questions has a paragraph from which …"
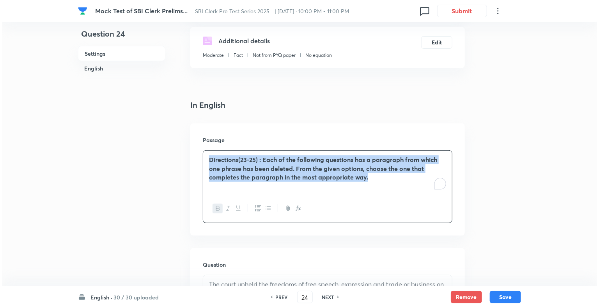
scroll to position [0, 0]
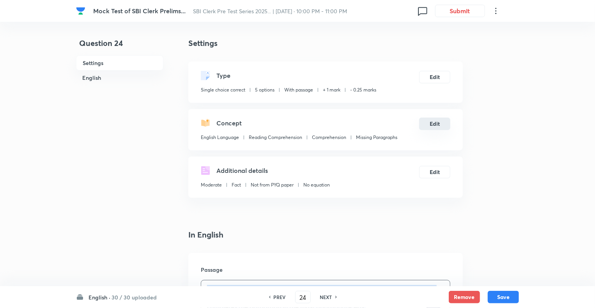
click at [436, 123] on button "Edit" at bounding box center [434, 124] width 31 height 12
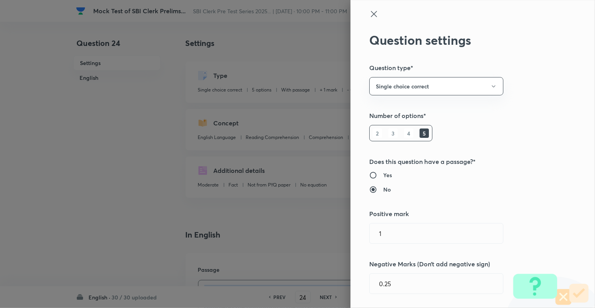
radio input "true"
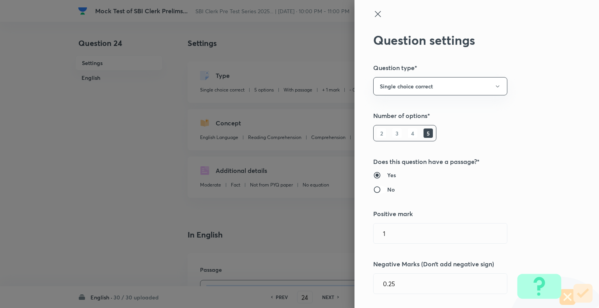
click at [373, 190] on input "No" at bounding box center [380, 190] width 14 height 8
radio input "true"
radio input "false"
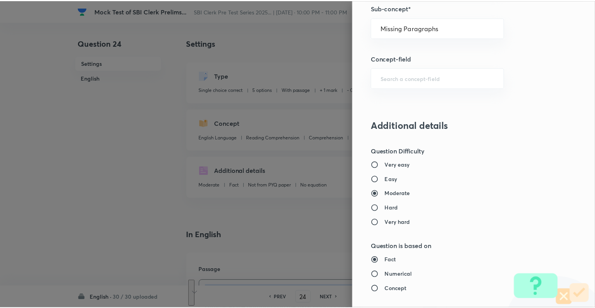
scroll to position [753, 0]
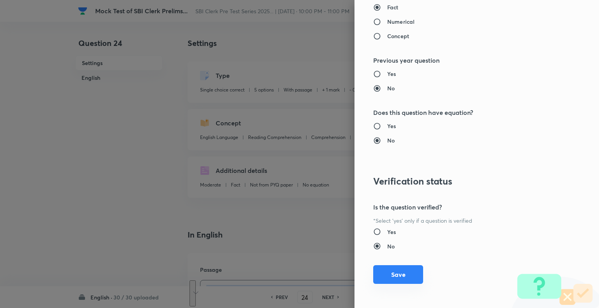
click at [406, 274] on button "Save" at bounding box center [398, 274] width 50 height 19
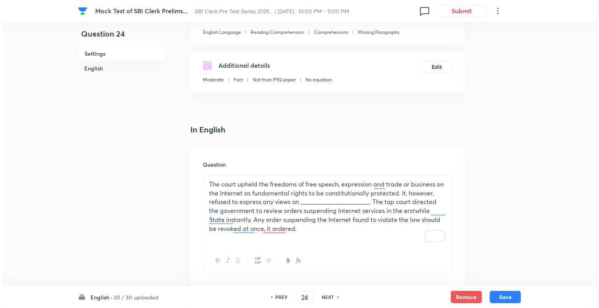
scroll to position [125, 0]
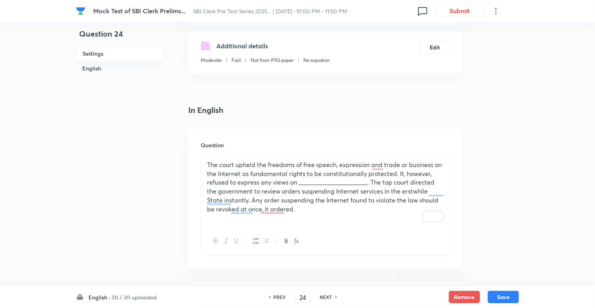
click at [201, 160] on div "The court upheld the freedoms of free speech, expression and trade or business …" at bounding box center [325, 191] width 249 height 71
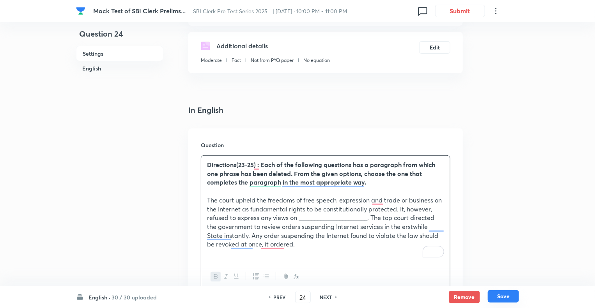
click at [501, 295] on button "Save" at bounding box center [503, 296] width 31 height 12
type input "25"
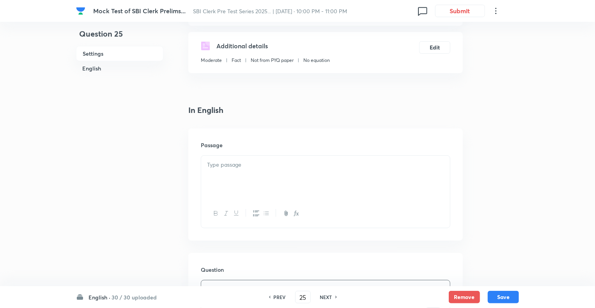
checkbox input "false"
checkbox input "true"
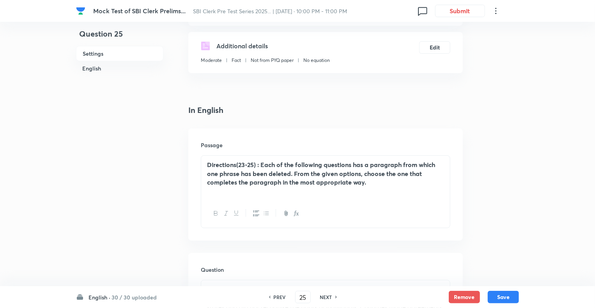
click at [331, 186] on strong "Directions(23-25) : Each of the following questions has a paragraph from which …" at bounding box center [321, 174] width 228 height 26
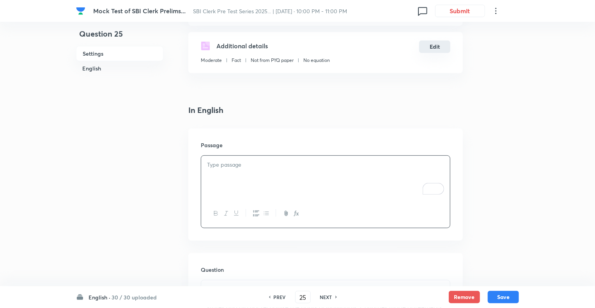
click at [439, 46] on button "Edit" at bounding box center [434, 47] width 31 height 12
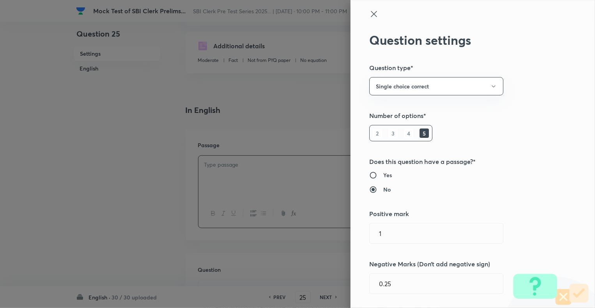
type input "English Language"
type input "Reading Comprehension"
type input "Comprehension"
type input "Missing Paragraphs"
radio input "true"
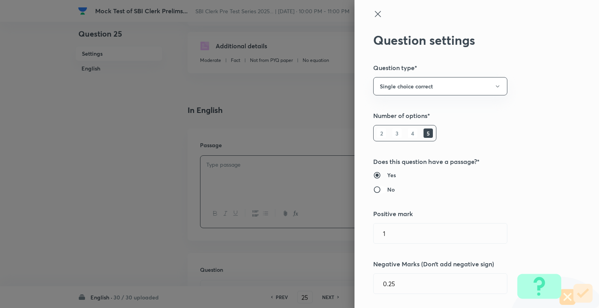
click at [373, 190] on input "No" at bounding box center [380, 190] width 14 height 8
radio input "true"
radio input "false"
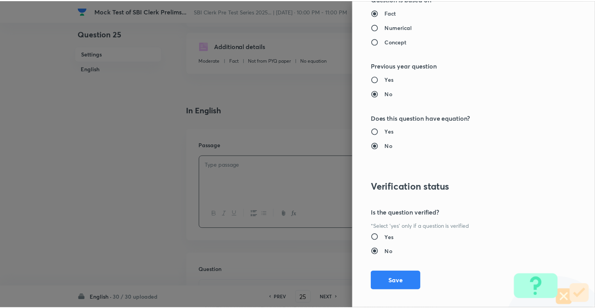
scroll to position [753, 0]
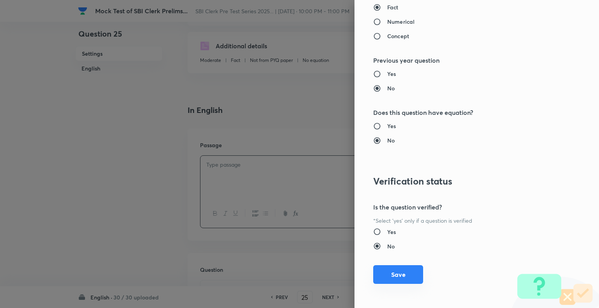
click at [406, 272] on button "Save" at bounding box center [398, 274] width 50 height 19
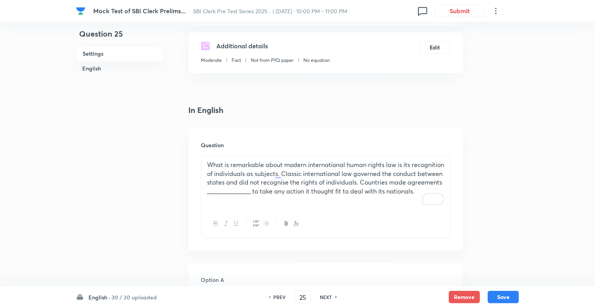
click at [207, 166] on p "What is remarkable about modern international human rights law is its recogniti…" at bounding box center [325, 178] width 237 height 35
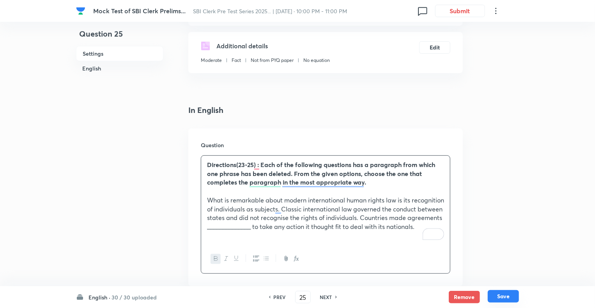
click at [498, 299] on button "Save" at bounding box center [503, 296] width 31 height 12
type input "26"
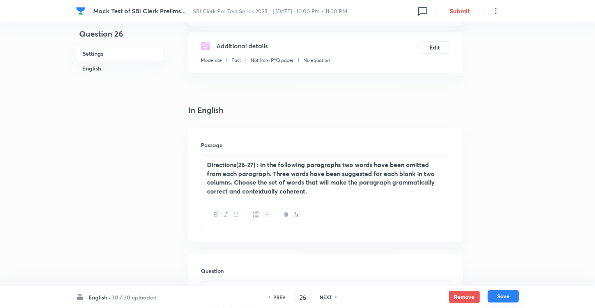
checkbox input "true"
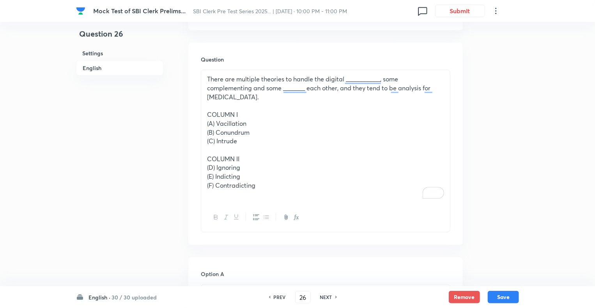
scroll to position [345, 0]
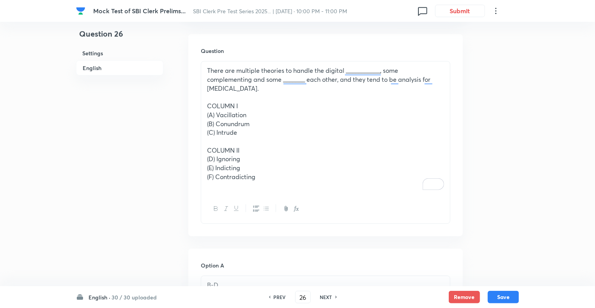
click at [264, 122] on p "(B) Conundrum" at bounding box center [325, 124] width 237 height 9
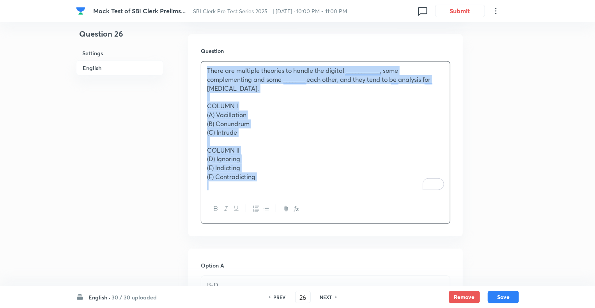
copy div "There are multiple theories to handle the digital ___________, some complementi…"
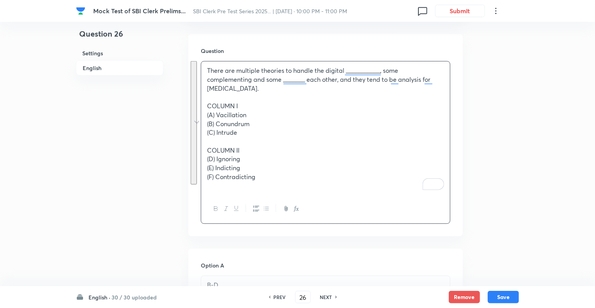
click at [324, 297] on h6 "NEXT" at bounding box center [326, 297] width 12 height 7
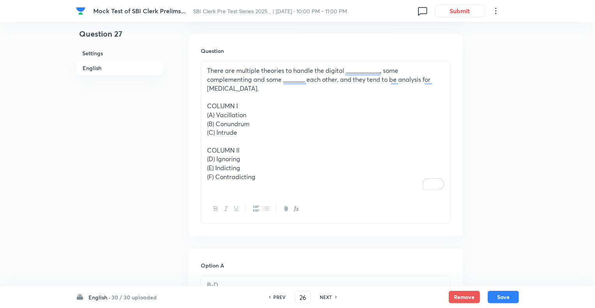
type input "27"
checkbox input "false"
checkbox input "true"
click at [263, 162] on p "(D) Curate" at bounding box center [325, 159] width 237 height 9
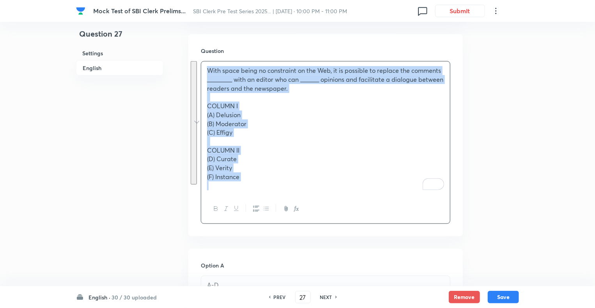
copy div "With space being no constraint on the Web, it is possible to replace the commen…"
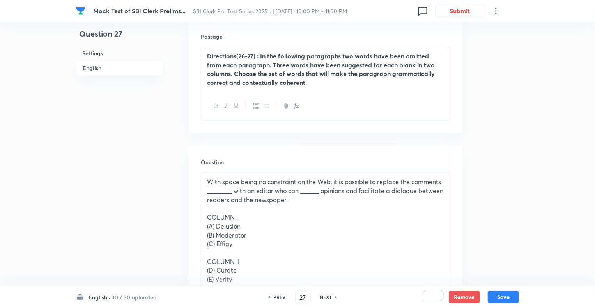
scroll to position [268, 0]
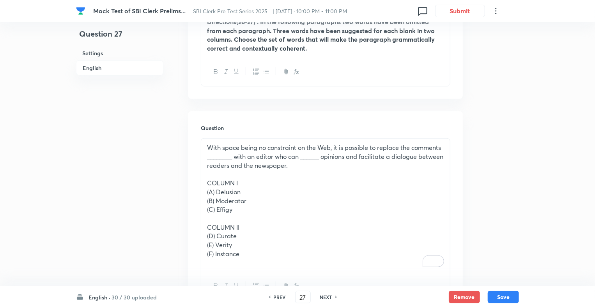
click at [327, 297] on h6 "NEXT" at bounding box center [326, 297] width 12 height 7
type input "28"
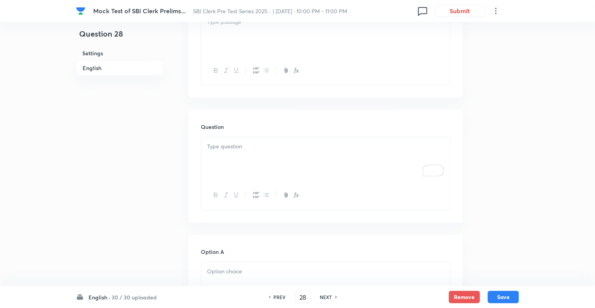
checkbox input "false"
checkbox input "true"
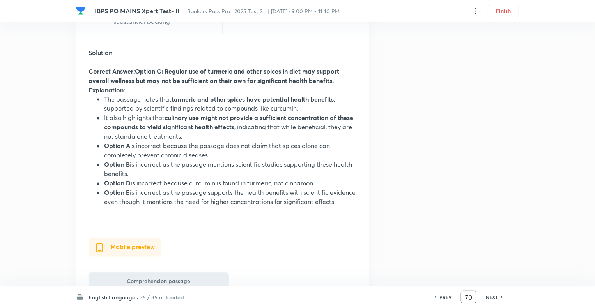
click at [475, 296] on div "70 ​" at bounding box center [469, 297] width 16 height 12
click at [443, 297] on h6 "PREV" at bounding box center [445, 297] width 12 height 7
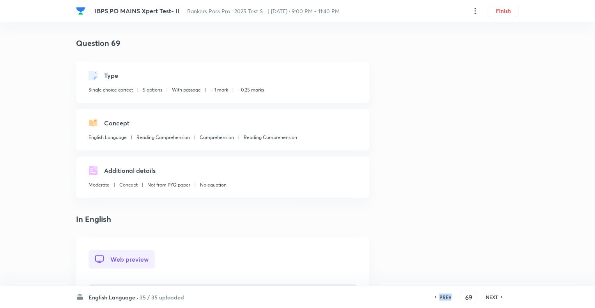
click at [443, 297] on h6 "PREV" at bounding box center [445, 297] width 12 height 7
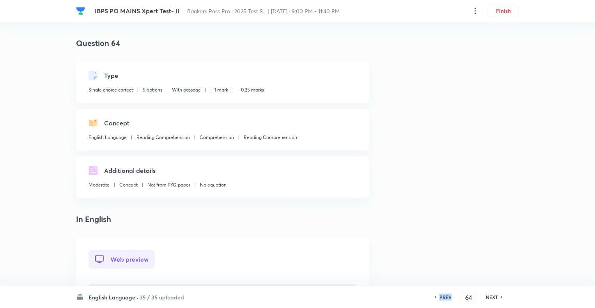
click at [443, 297] on h6 "PREV" at bounding box center [445, 297] width 12 height 7
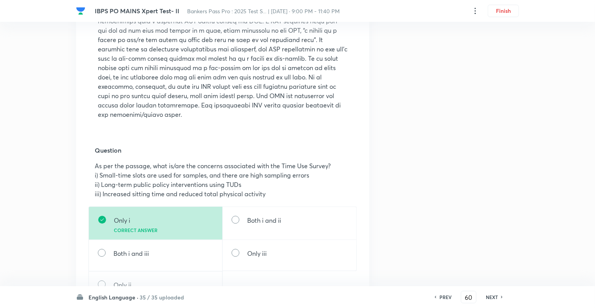
scroll to position [920, 0]
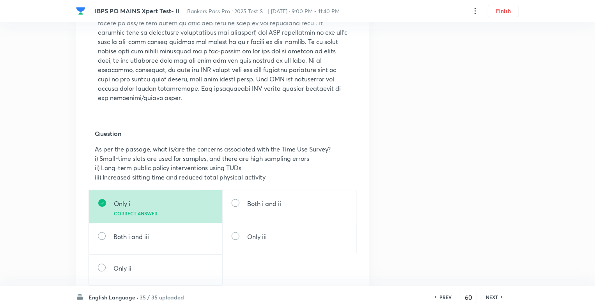
click at [483, 295] on div "NEXT" at bounding box center [493, 297] width 21 height 7
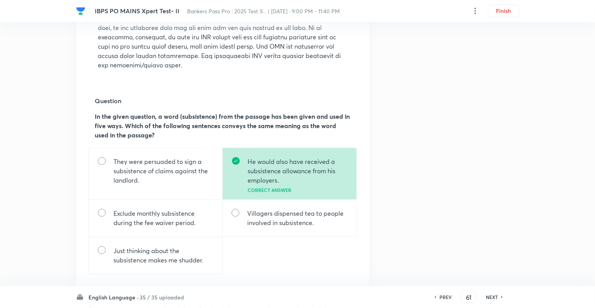
scroll to position [1029, 0]
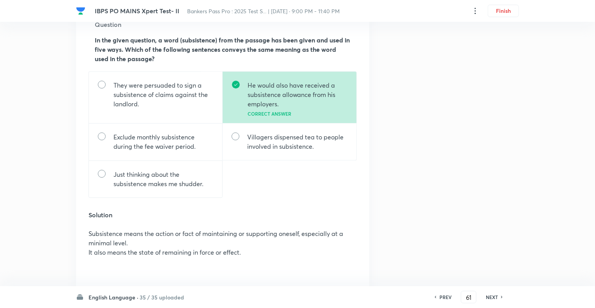
click at [485, 297] on div "NEXT" at bounding box center [493, 297] width 21 height 7
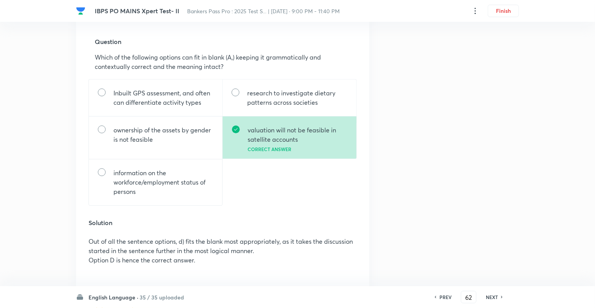
scroll to position [1013, 0]
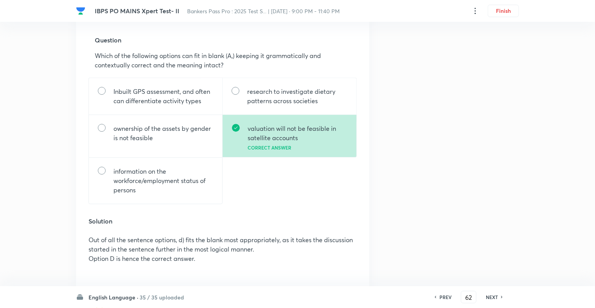
click at [485, 297] on div "NEXT" at bounding box center [493, 297] width 21 height 7
type input "63"
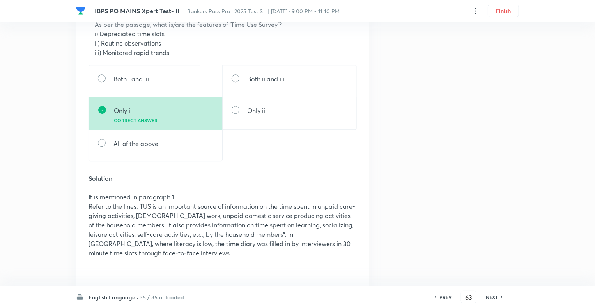
scroll to position [1029, 0]
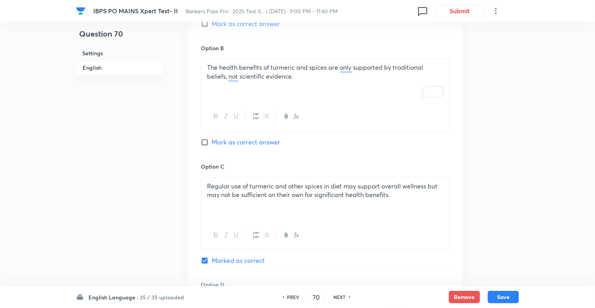
click at [290, 296] on h6 "PREV" at bounding box center [293, 297] width 12 height 7
type input "69"
click at [290, 296] on h6 "PREV" at bounding box center [293, 297] width 12 height 7
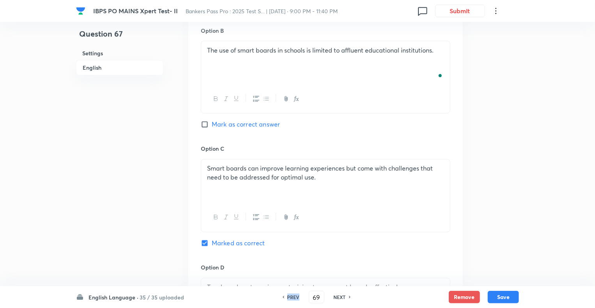
checkbox input "true"
type input "68"
click at [290, 296] on h6 "PREV" at bounding box center [293, 297] width 12 height 7
checkbox input "false"
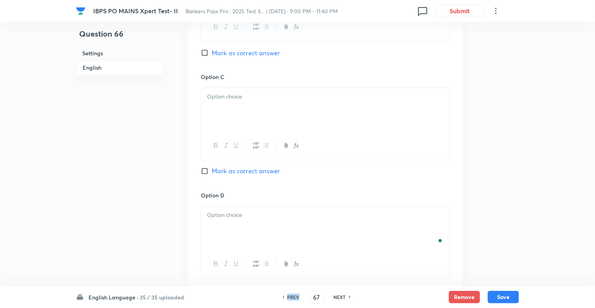
type input "66"
click at [290, 296] on h6 "PREV" at bounding box center [293, 297] width 12 height 7
checkbox input "true"
type input "65"
click at [290, 296] on h6 "PREV" at bounding box center [293, 297] width 12 height 7
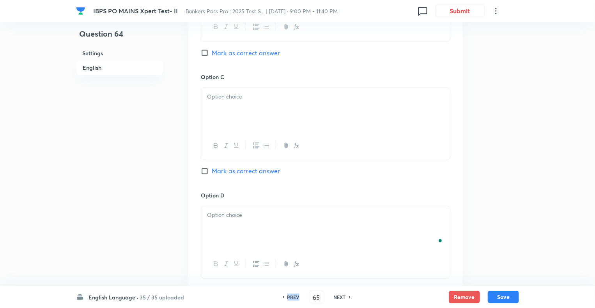
checkbox input "false"
checkbox input "true"
type input "64"
click at [290, 296] on h6 "PREV" at bounding box center [293, 297] width 12 height 7
checkbox input "false"
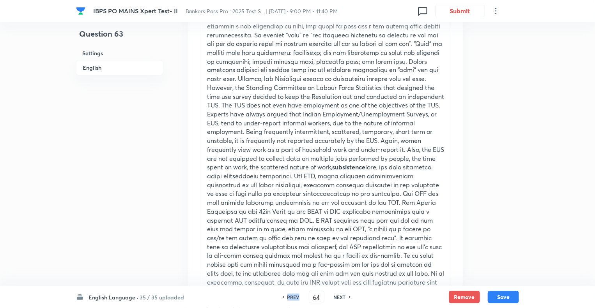
checkbox input "true"
type input "63"
checkbox input "false"
checkbox input "true"
click at [377, 163] on p "However, the Standing Committee on Labour Force Statistics that designed the ti…" at bounding box center [325, 199] width 237 height 230
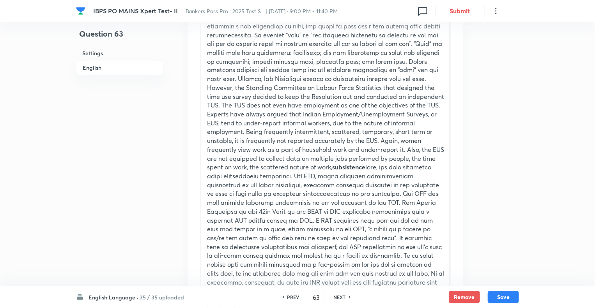
copy div "Directions : Given below is a passage followed by some questions. Read the pass…"
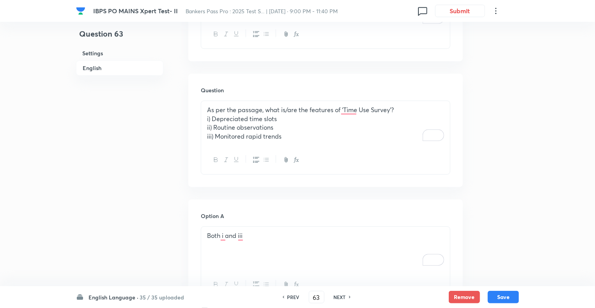
scroll to position [1007, 0]
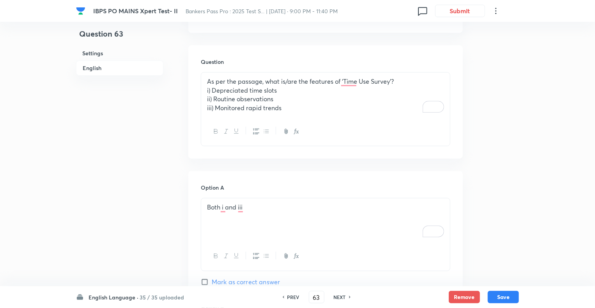
click at [284, 113] on p "iii) Monitored rapid trends" at bounding box center [325, 108] width 237 height 9
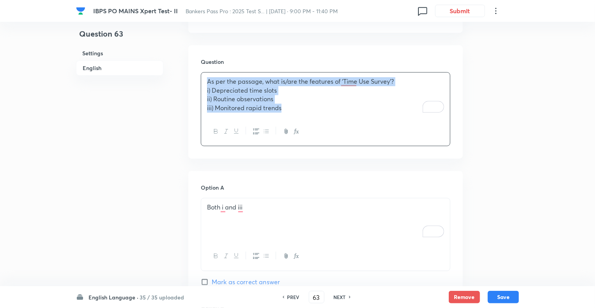
copy div "As per the passage, what is/are the features of ‘Time Use Survey’? i) Depreciat…"
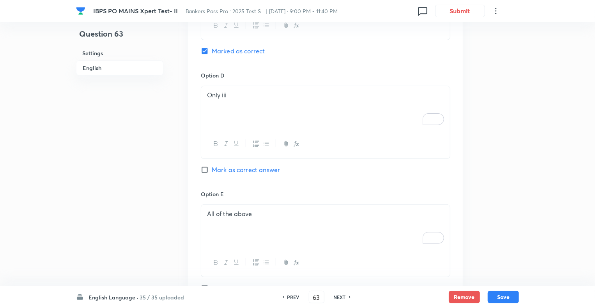
scroll to position [1553, 0]
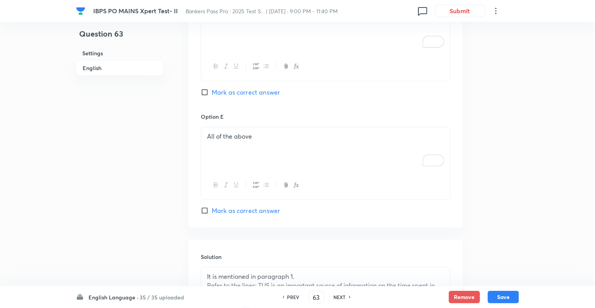
click at [337, 298] on h6 "NEXT" at bounding box center [340, 297] width 12 height 7
type input "64"
click at [337, 298] on h6 "NEXT" at bounding box center [340, 297] width 12 height 7
checkbox input "false"
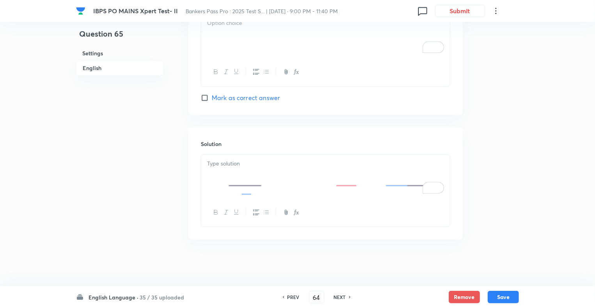
checkbox input "true"
type input "65"
click at [337, 298] on h6 "NEXT" at bounding box center [340, 297] width 12 height 7
checkbox input "false"
type input "66"
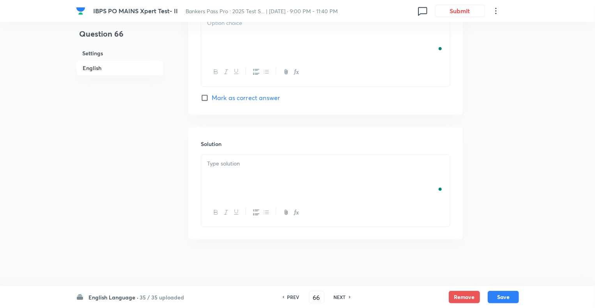
checkbox input "true"
click at [337, 298] on h6 "NEXT" at bounding box center [340, 297] width 12 height 7
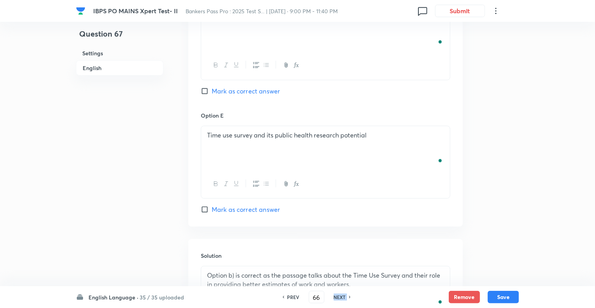
type input "67"
checkbox input "false"
checkbox input "true"
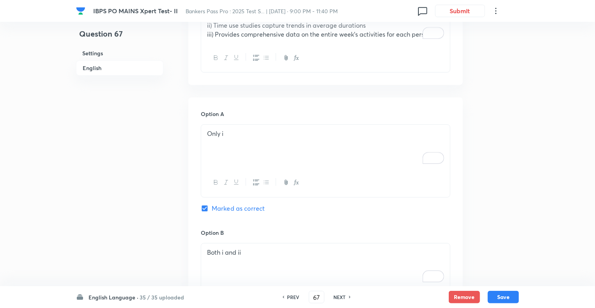
scroll to position [849, 0]
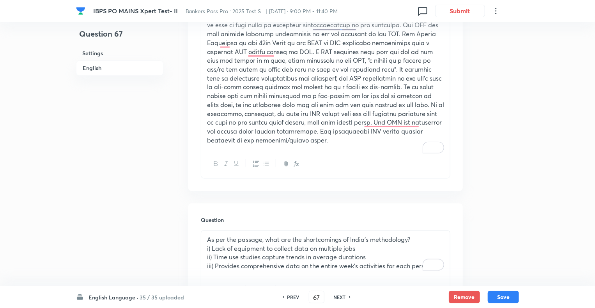
click at [292, 244] on p "i) Lack of equipment to collect data on multiple jobs" at bounding box center [325, 248] width 237 height 9
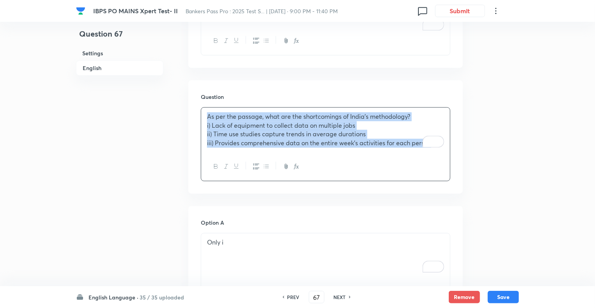
copy div "As per the passage, what are the shortcomings of India’s methodology? i) Lack o…"
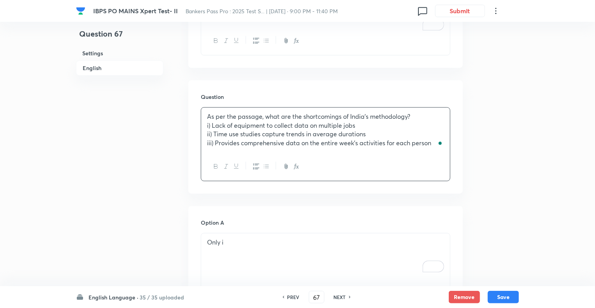
click at [531, 216] on div "IBPS PO MAINS Xpert Test- II Bankers Pass Pro : 2025 Test S... | Sep 5, 2025 · …" at bounding box center [297, 15] width 595 height 1900
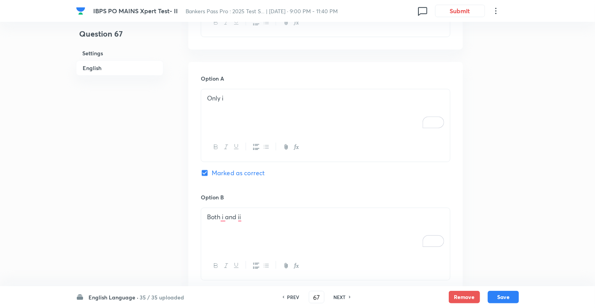
scroll to position [1144, 0]
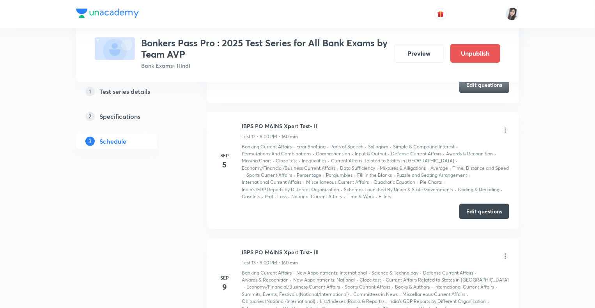
scroll to position [1556, 0]
